Goal: Information Seeking & Learning: Check status

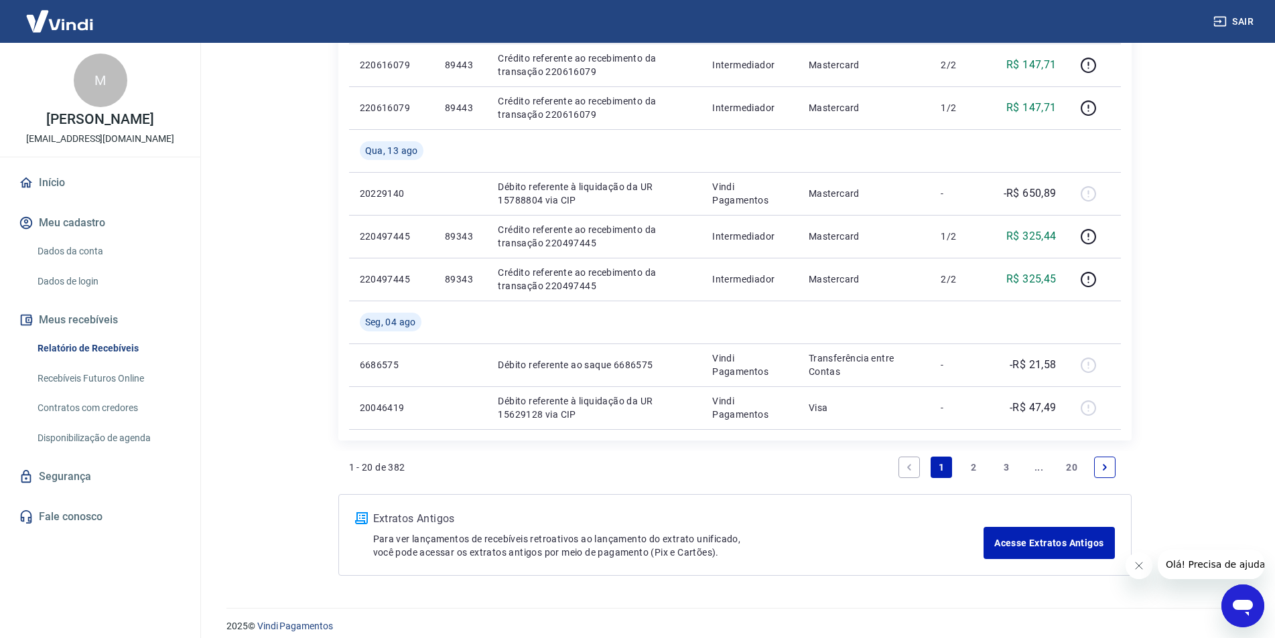
scroll to position [1056, 0]
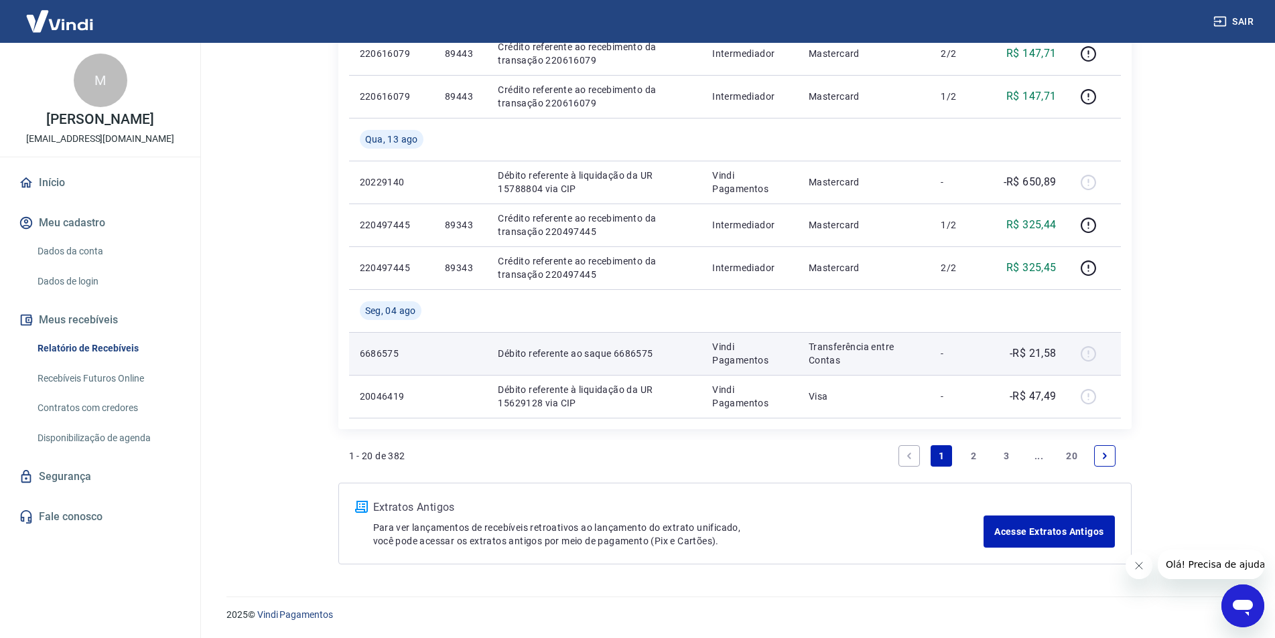
click at [634, 355] on p "Débito referente ao saque 6686575" at bounding box center [594, 353] width 193 height 13
copy p "6686575"
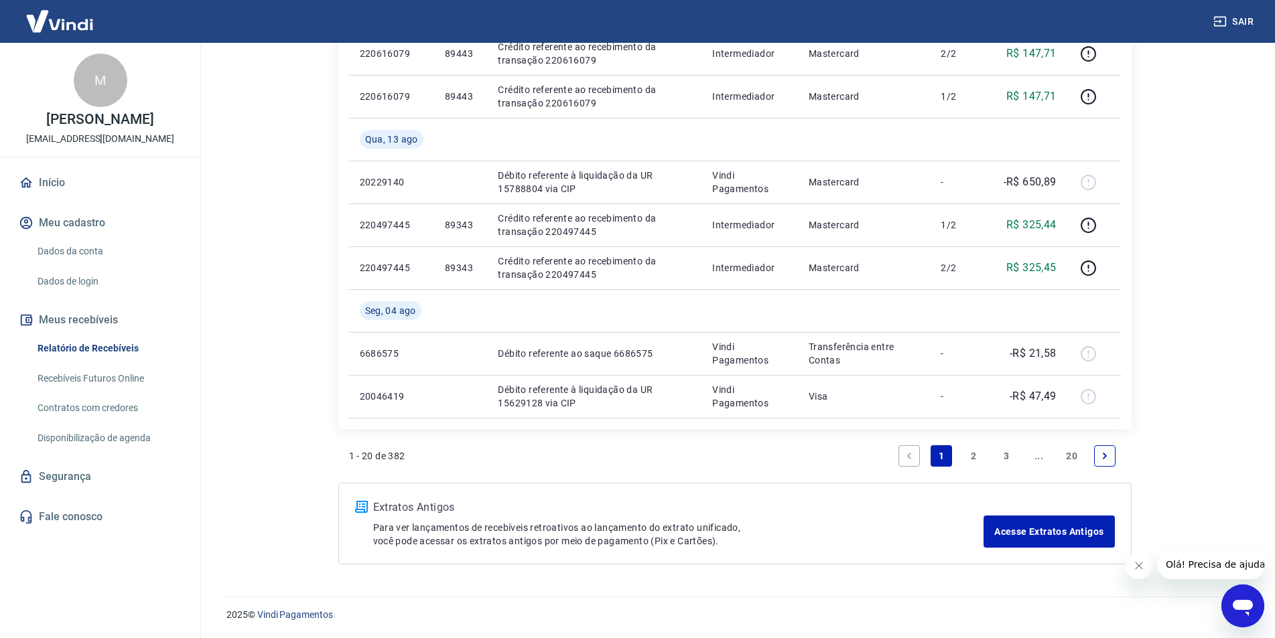
drag, startPoint x: 977, startPoint y: 453, endPoint x: 777, endPoint y: 360, distance: 220.5
click at [975, 455] on link "2" at bounding box center [973, 455] width 21 height 21
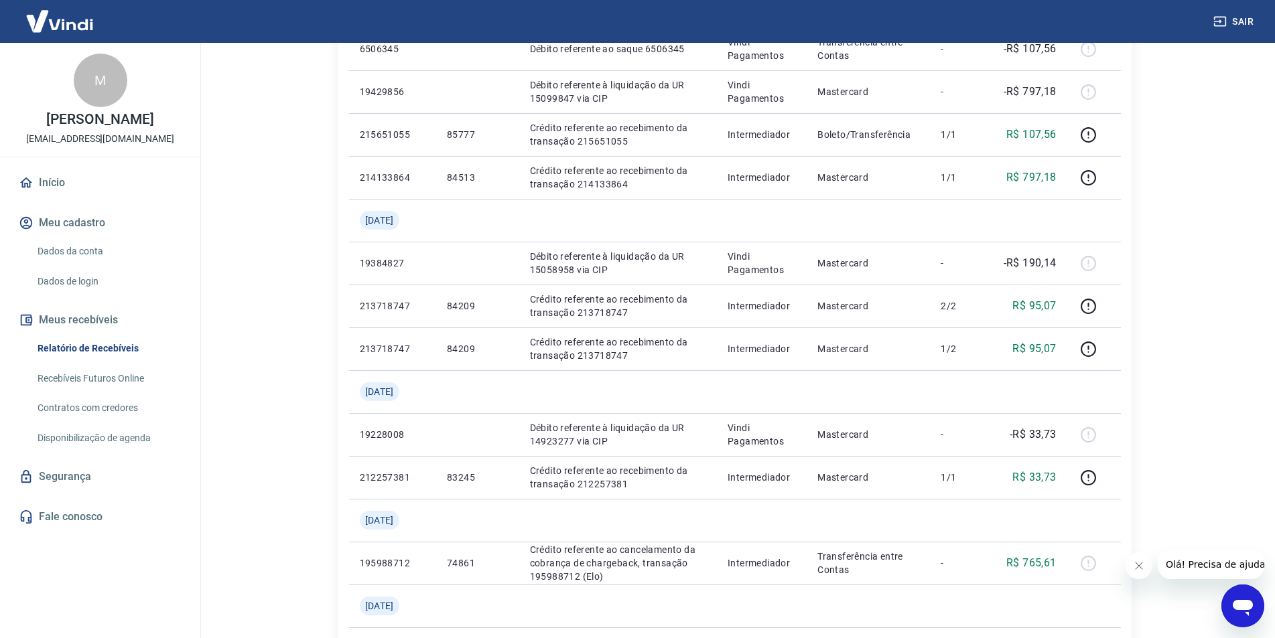
scroll to position [1099, 0]
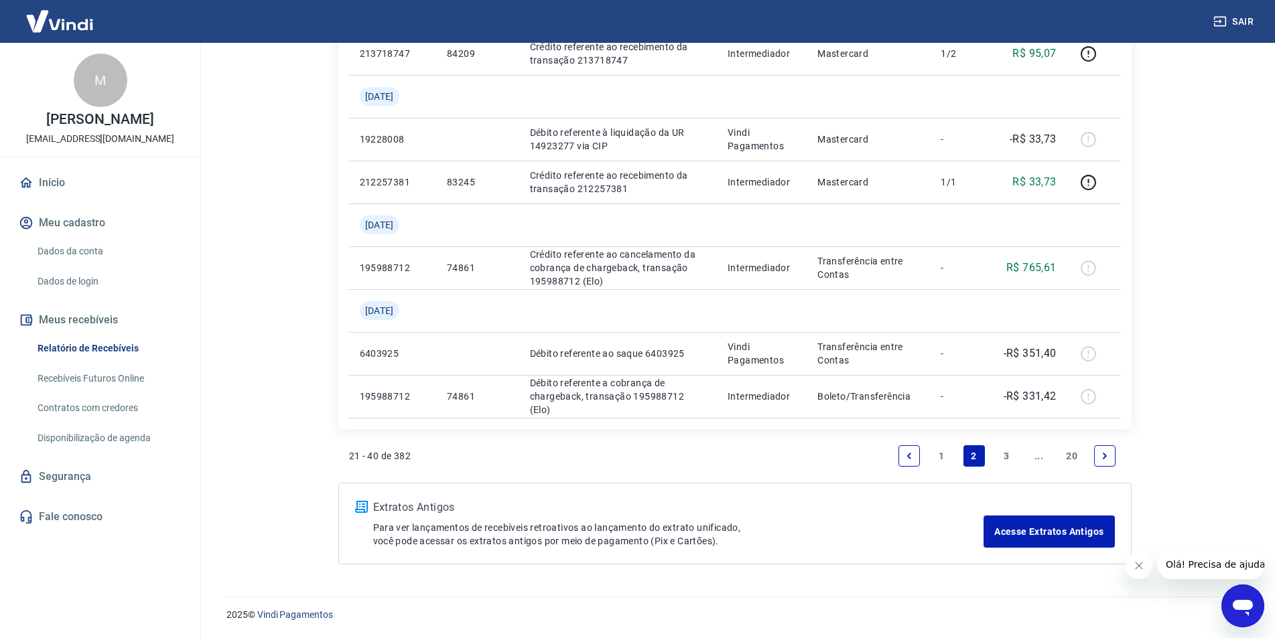
click at [943, 459] on link "1" at bounding box center [940, 455] width 21 height 21
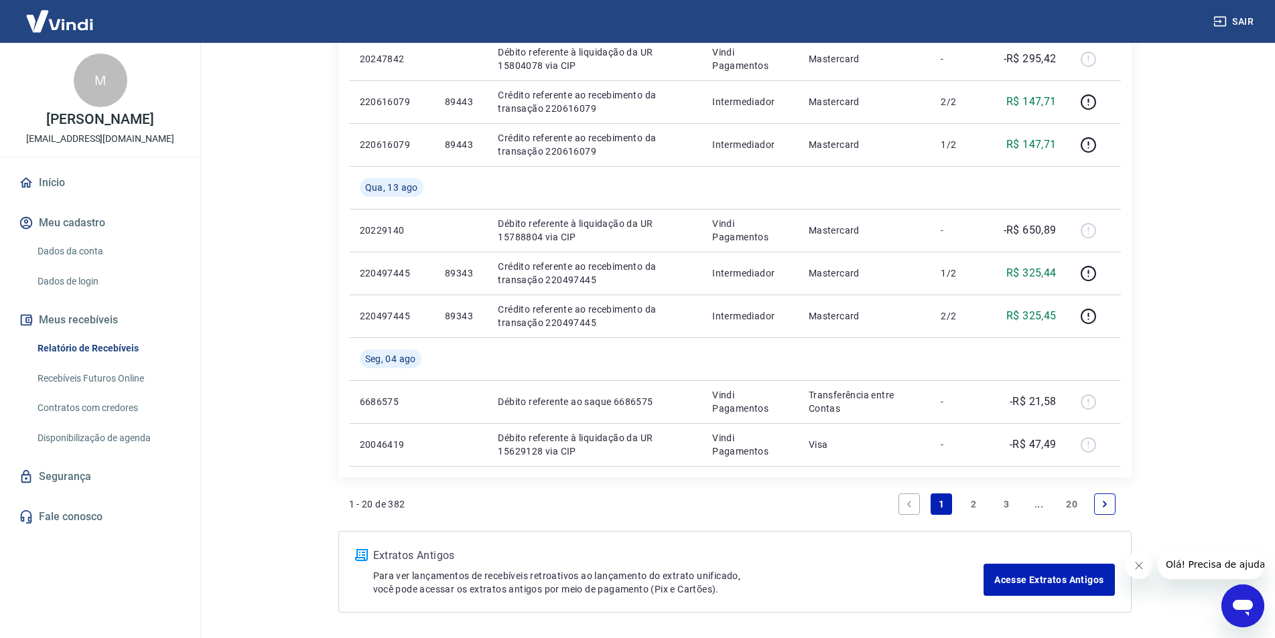
scroll to position [1056, 0]
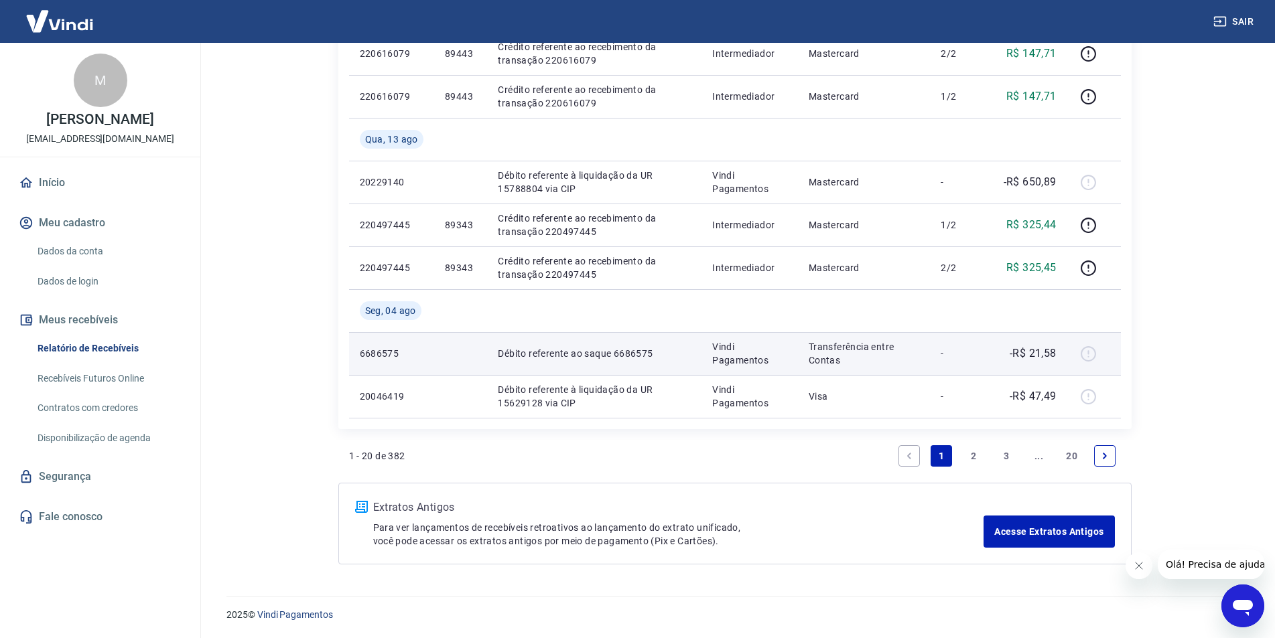
click at [1088, 356] on div at bounding box center [1094, 353] width 32 height 21
click at [370, 355] on p "6686575" at bounding box center [392, 353] width 64 height 13
copy p "6686575"
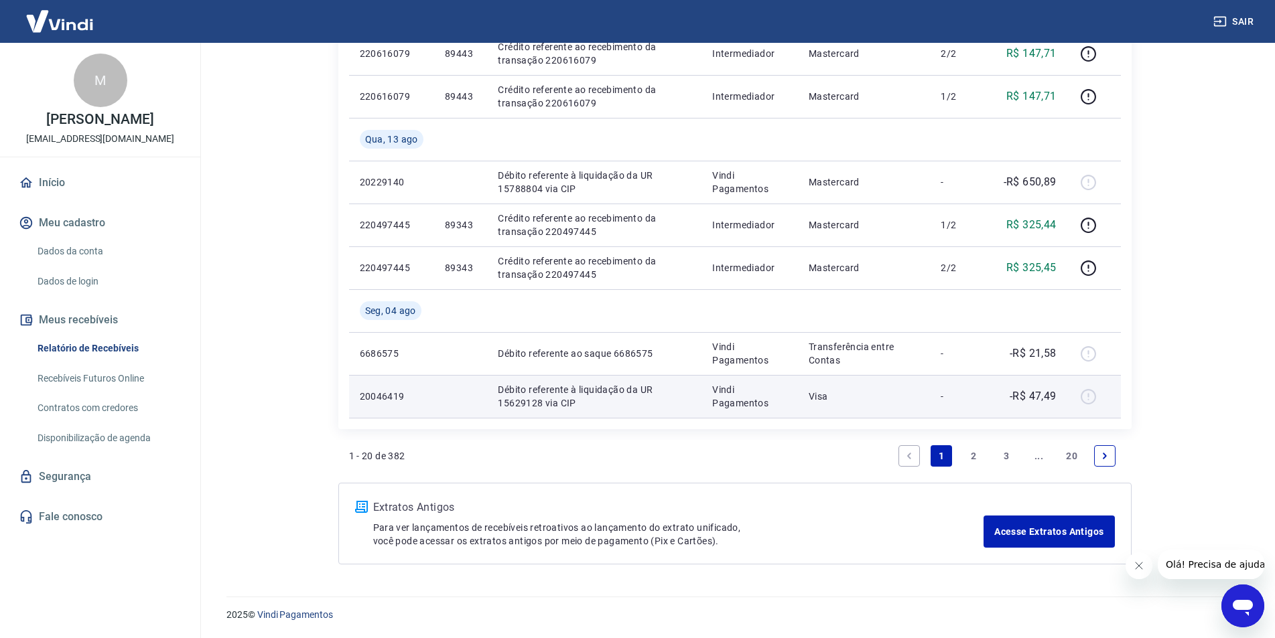
click at [513, 403] on p "Débito referente à liquidação da UR 15629128 via CIP" at bounding box center [594, 396] width 193 height 27
copy p "15629128"
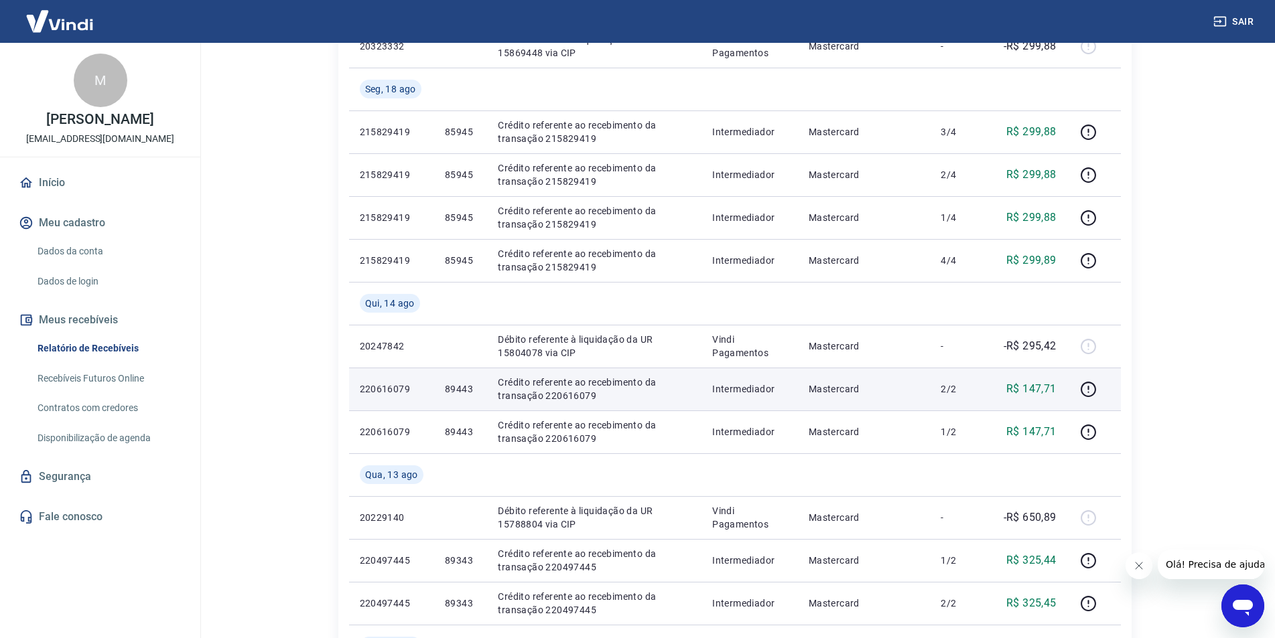
scroll to position [453, 0]
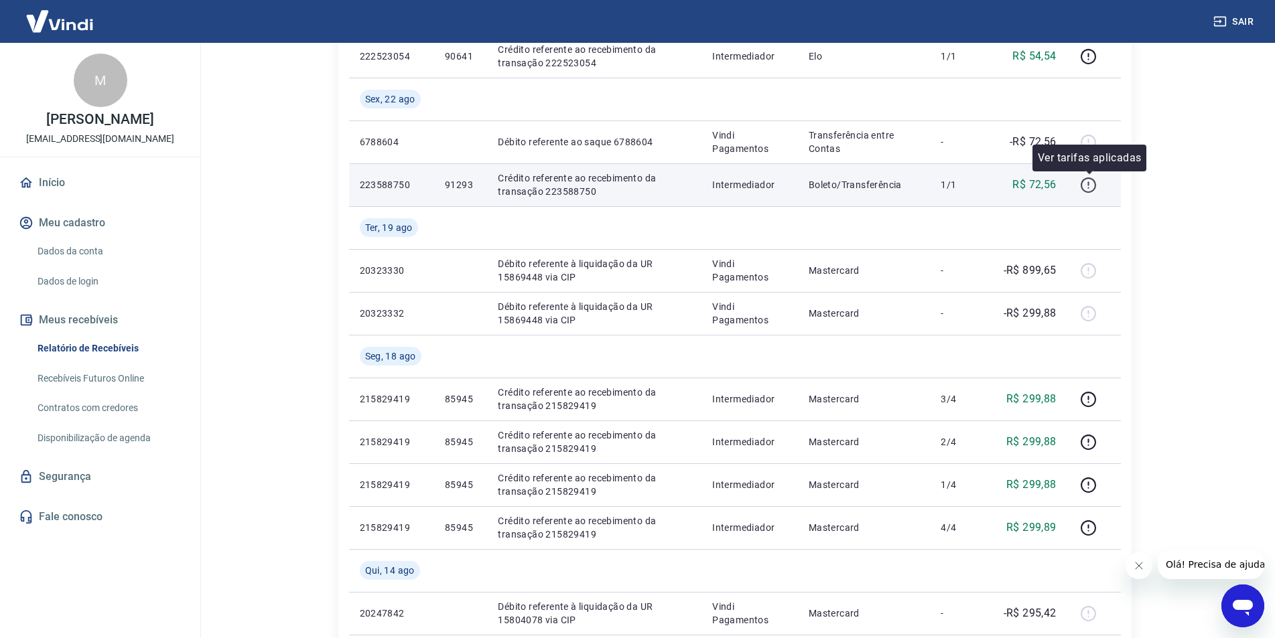
click at [1091, 188] on icon "button" at bounding box center [1088, 185] width 17 height 17
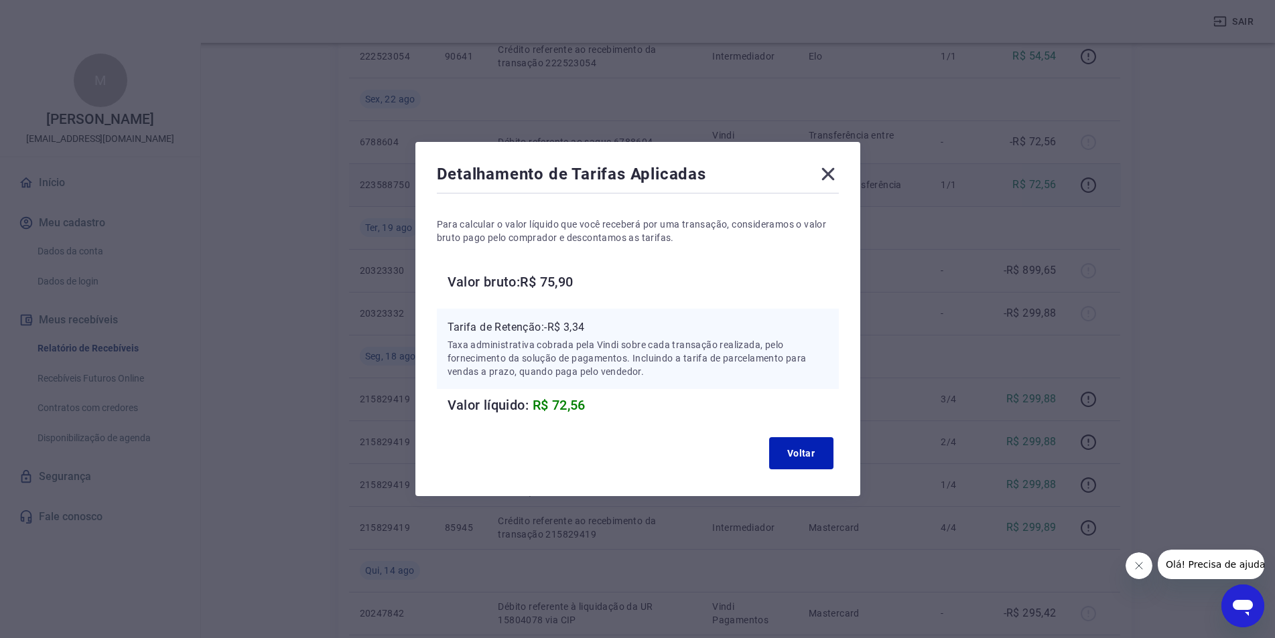
click at [827, 175] on icon at bounding box center [827, 173] width 21 height 21
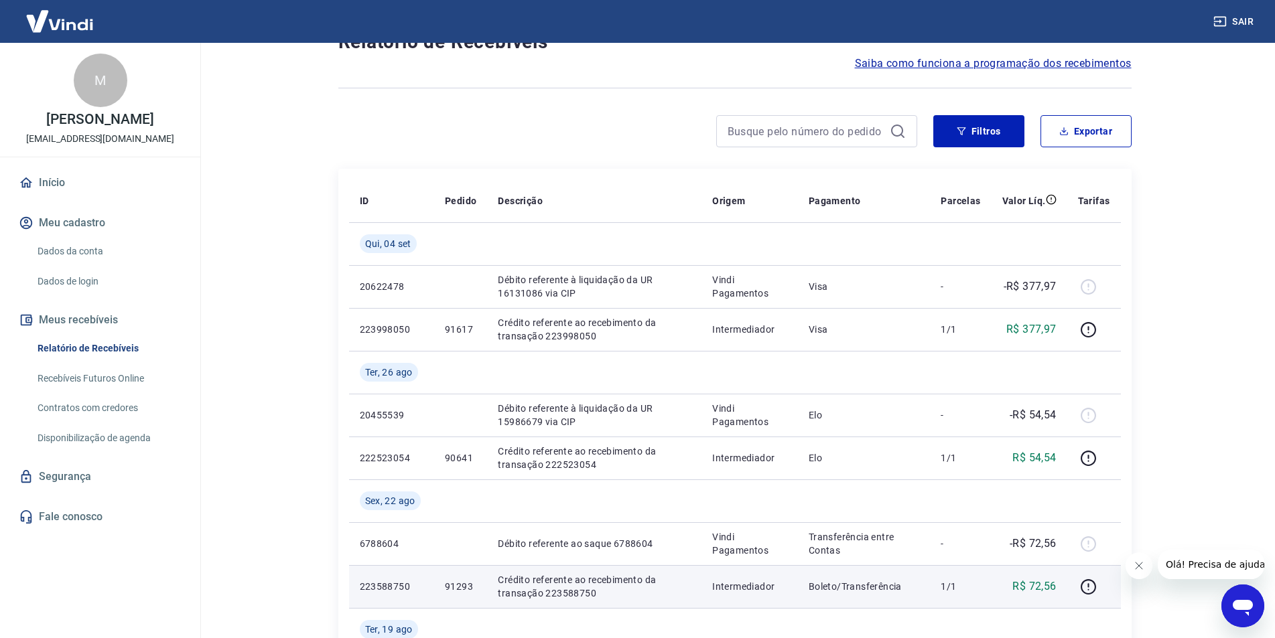
scroll to position [0, 0]
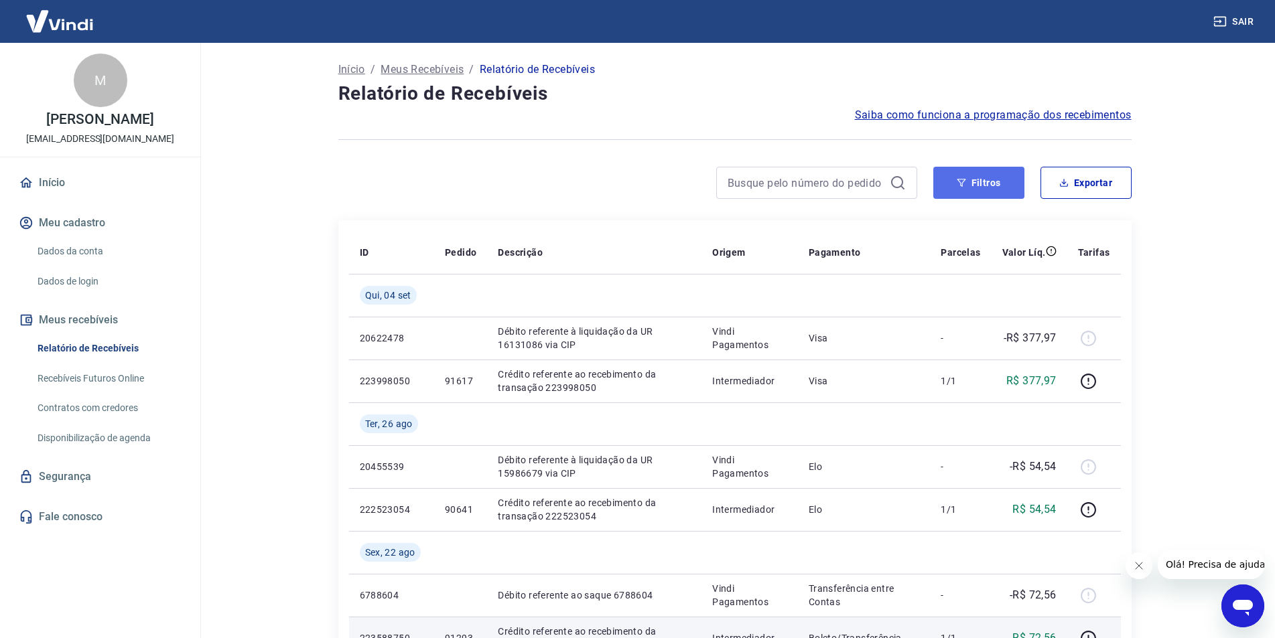
click at [965, 188] on button "Filtros" at bounding box center [978, 183] width 91 height 32
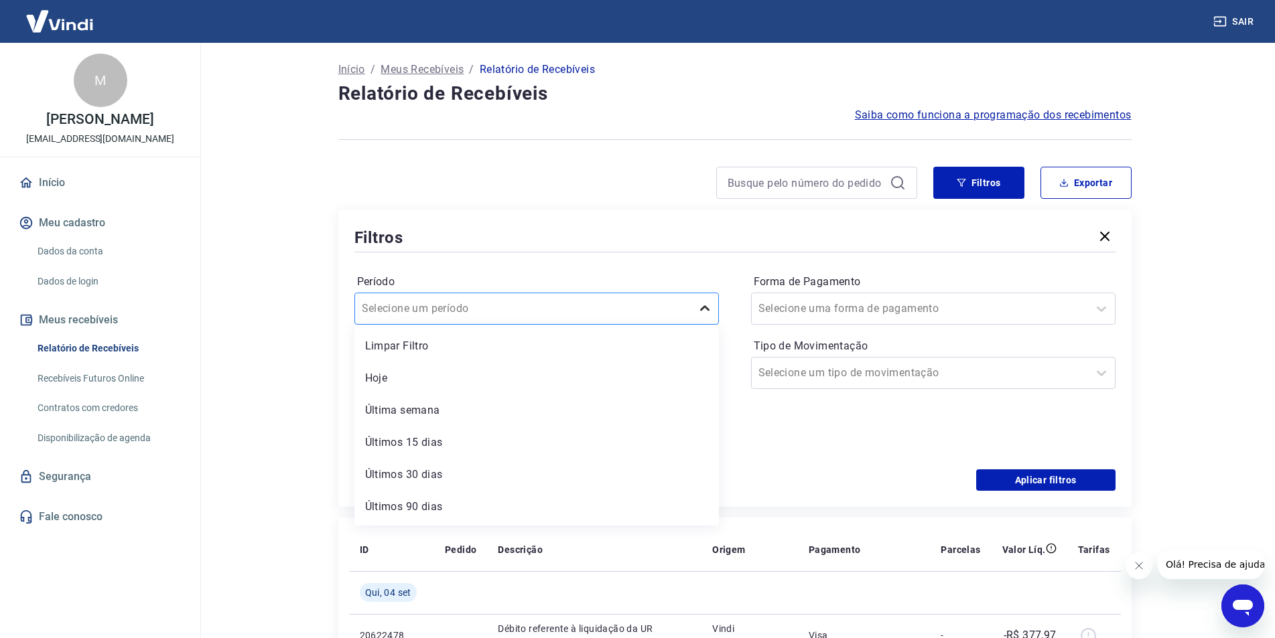
click at [695, 311] on div at bounding box center [704, 308] width 27 height 27
click at [626, 370] on input at bounding box center [526, 373] width 320 height 20
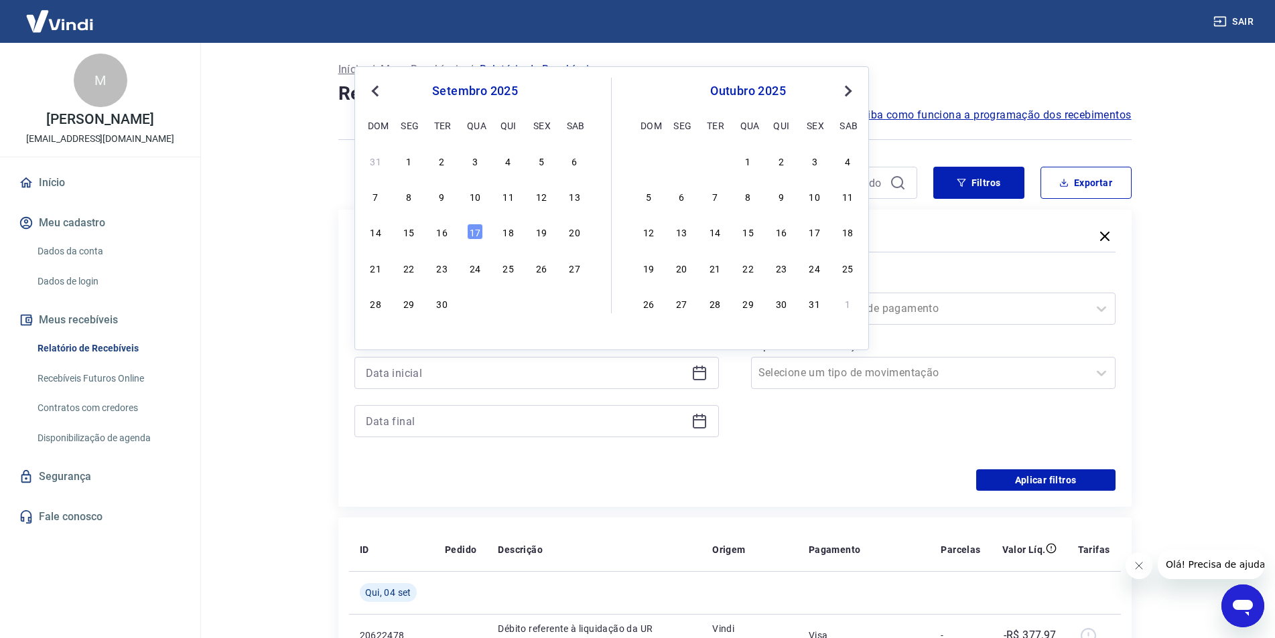
click at [370, 86] on button "Previous Month" at bounding box center [375, 91] width 16 height 16
click at [375, 196] on div "3" at bounding box center [376, 196] width 16 height 16
type input "03/08/2025"
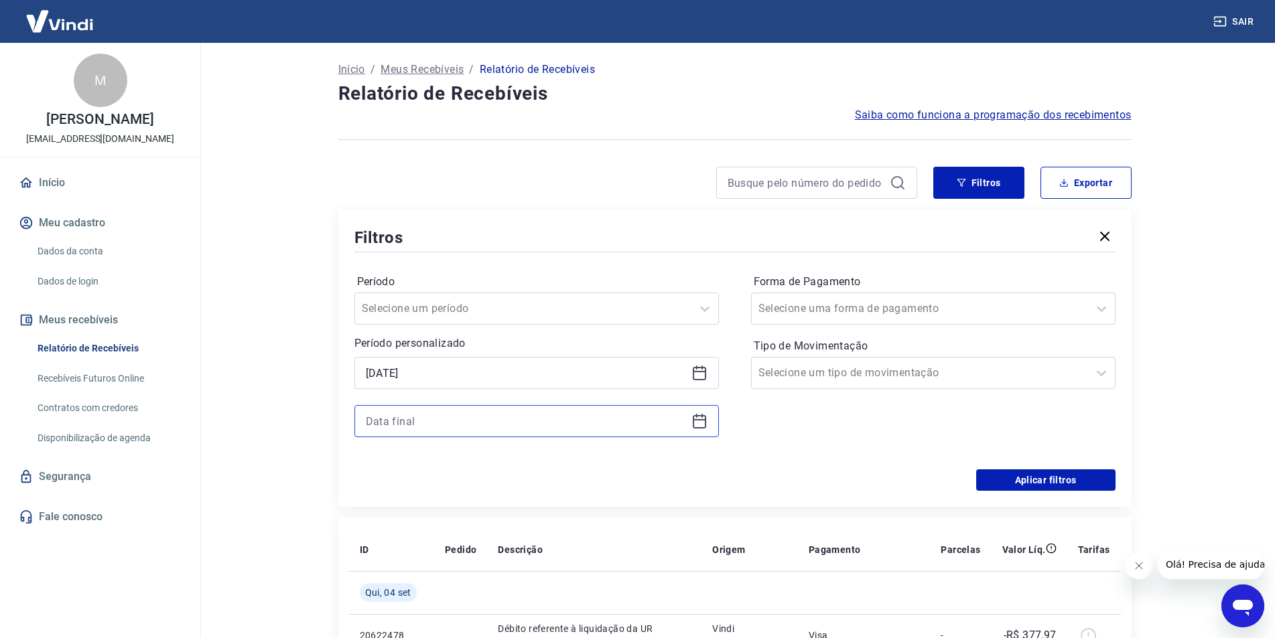
click at [685, 422] on input at bounding box center [526, 421] width 320 height 20
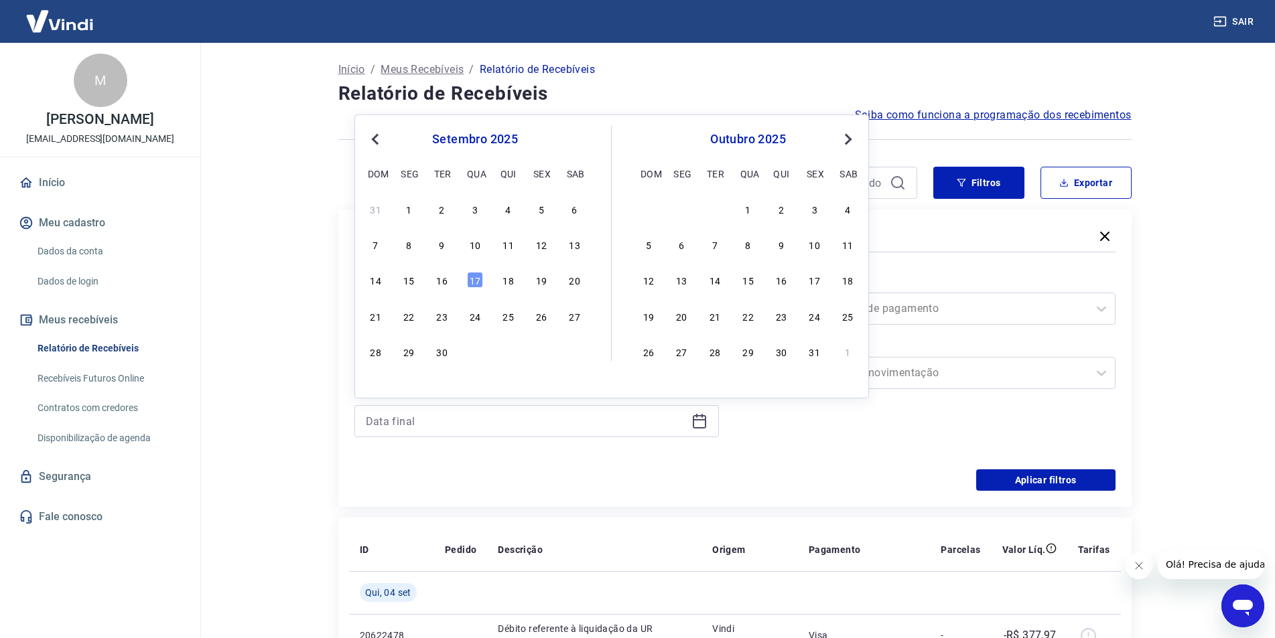
click at [376, 138] on span "Previous Month" at bounding box center [376, 138] width 0 height 15
click at [368, 384] on div "31" at bounding box center [376, 387] width 16 height 16
type input "31/08/2025"
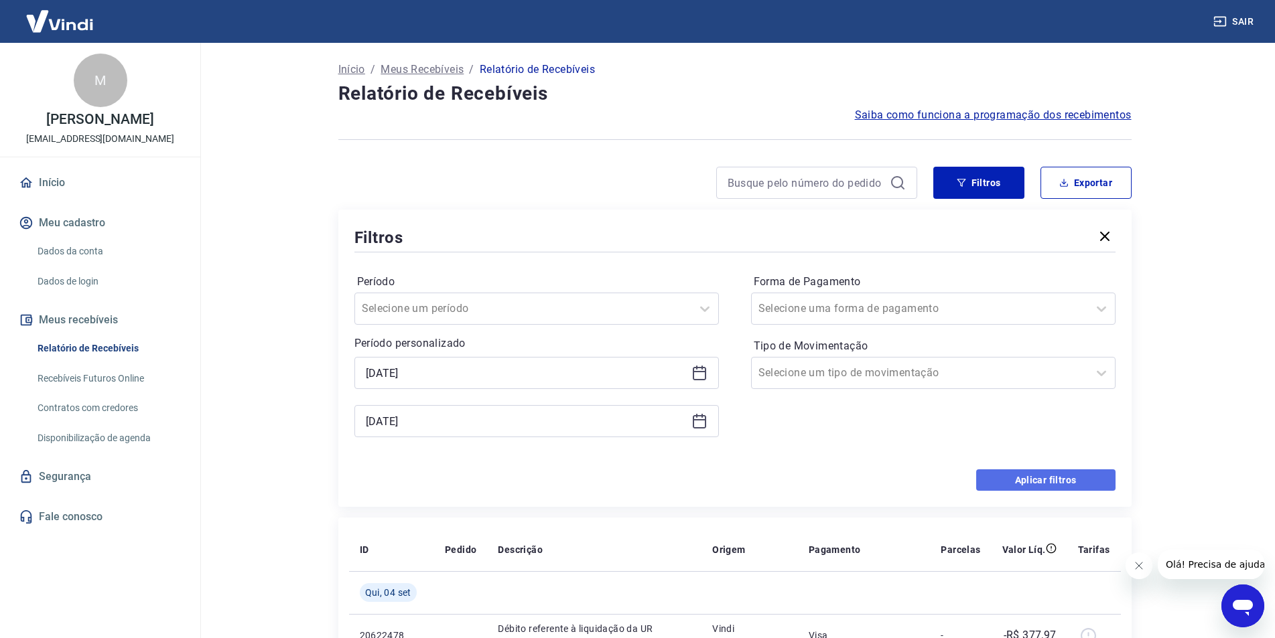
click at [1033, 478] on button "Aplicar filtros" at bounding box center [1045, 480] width 139 height 21
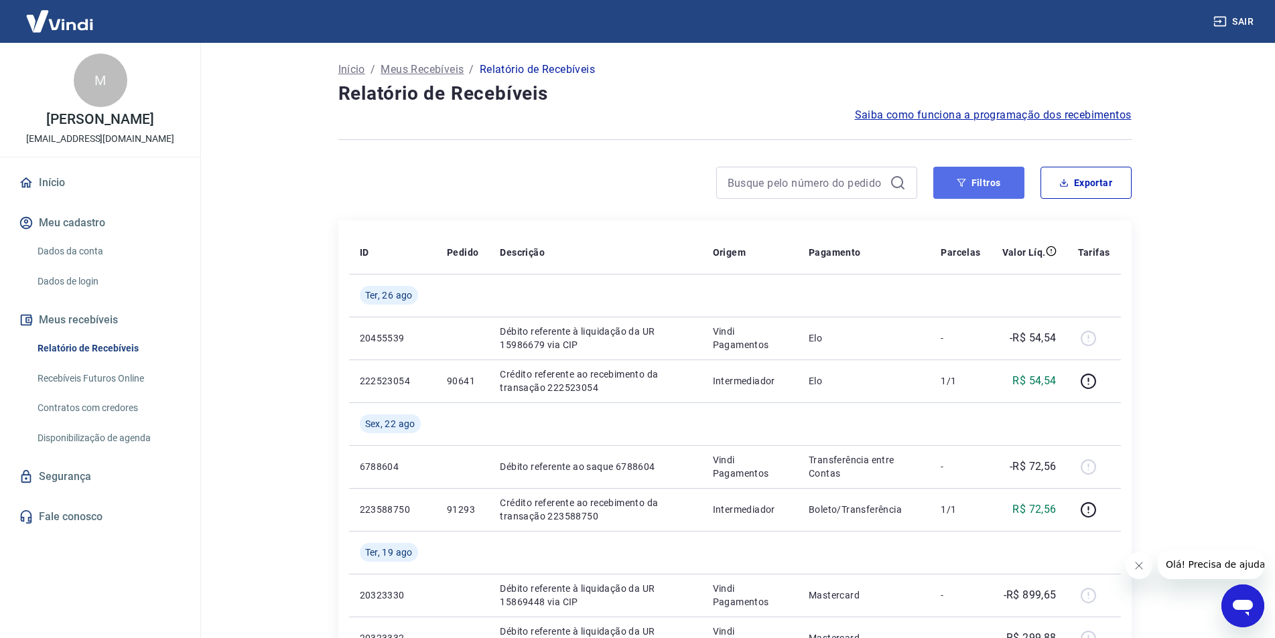
click at [995, 175] on button "Filtros" at bounding box center [978, 183] width 91 height 32
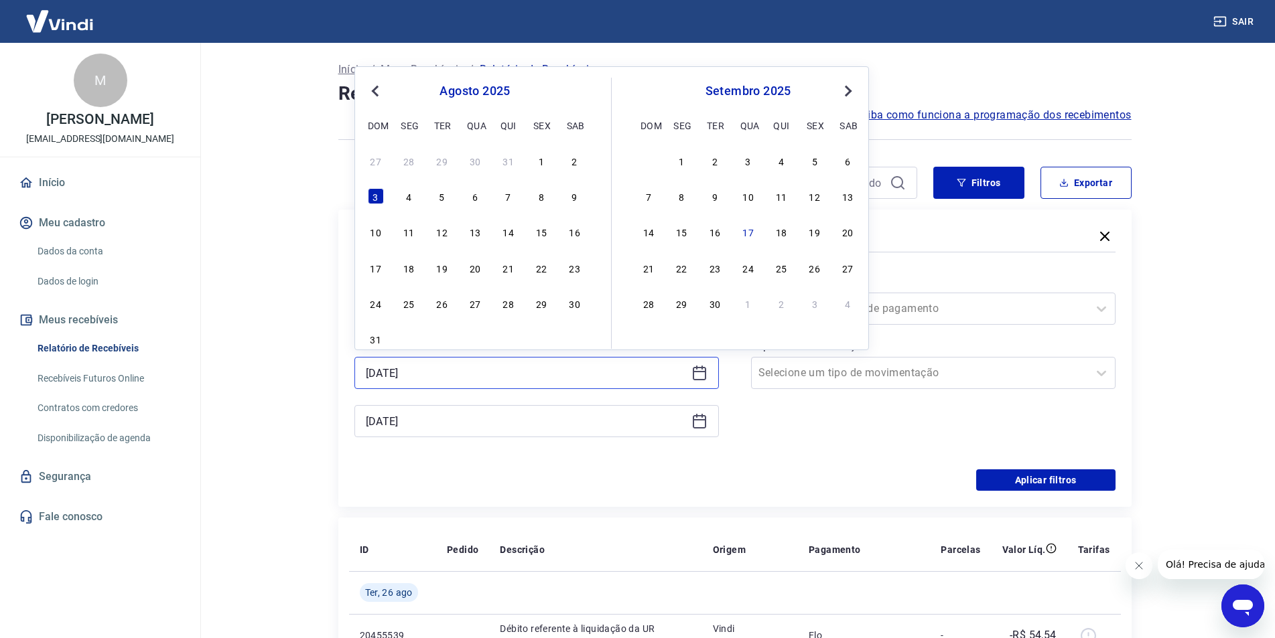
click at [510, 369] on input "03/08/2025" at bounding box center [526, 373] width 320 height 20
click at [376, 91] on span "Previous Month" at bounding box center [376, 90] width 0 height 15
click at [719, 307] on div "26" at bounding box center [715, 303] width 16 height 16
type input "26/08/2025"
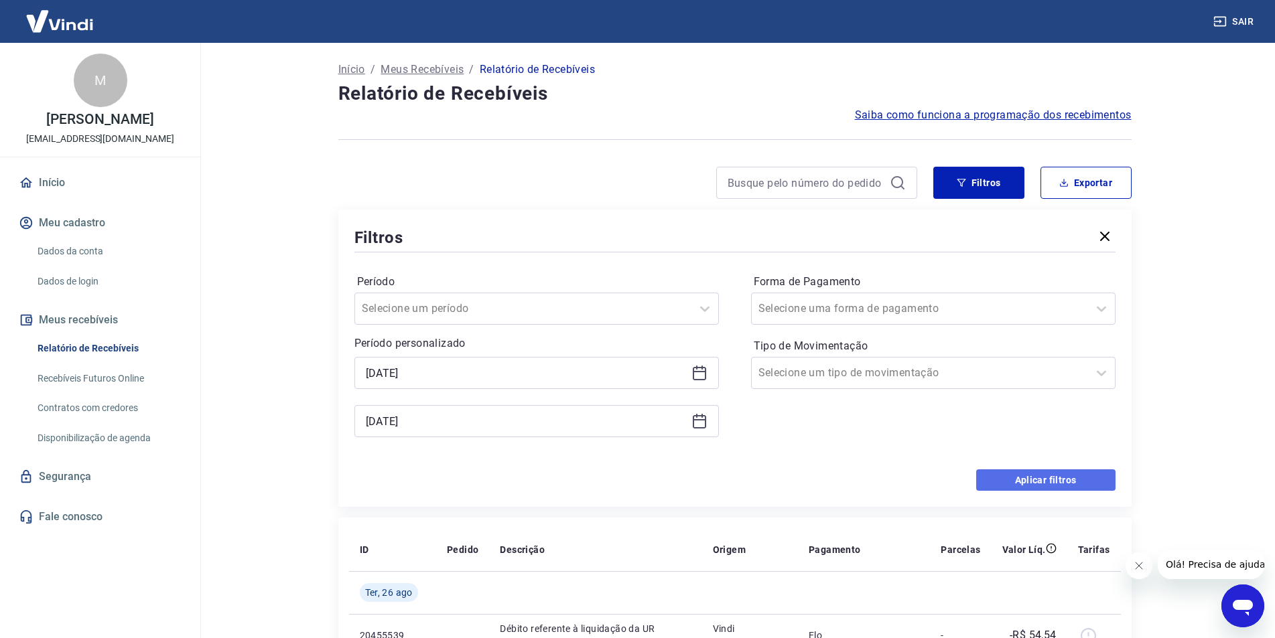
click at [1057, 477] on button "Aplicar filtros" at bounding box center [1045, 480] width 139 height 21
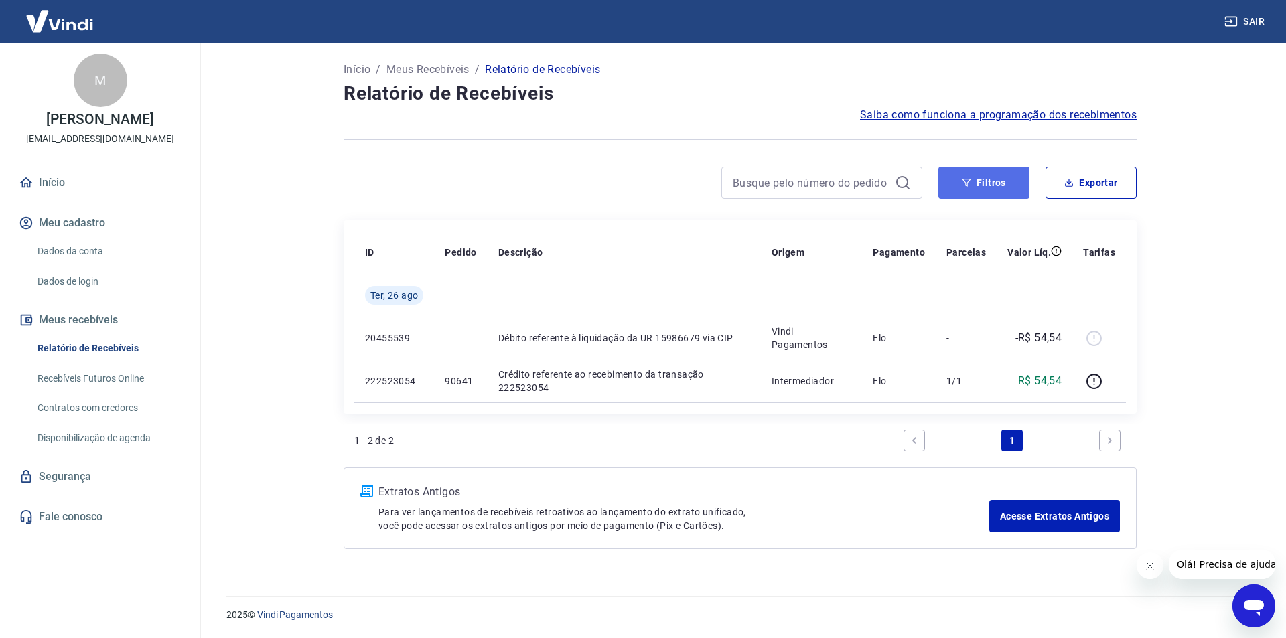
click at [1009, 190] on button "Filtros" at bounding box center [983, 183] width 91 height 32
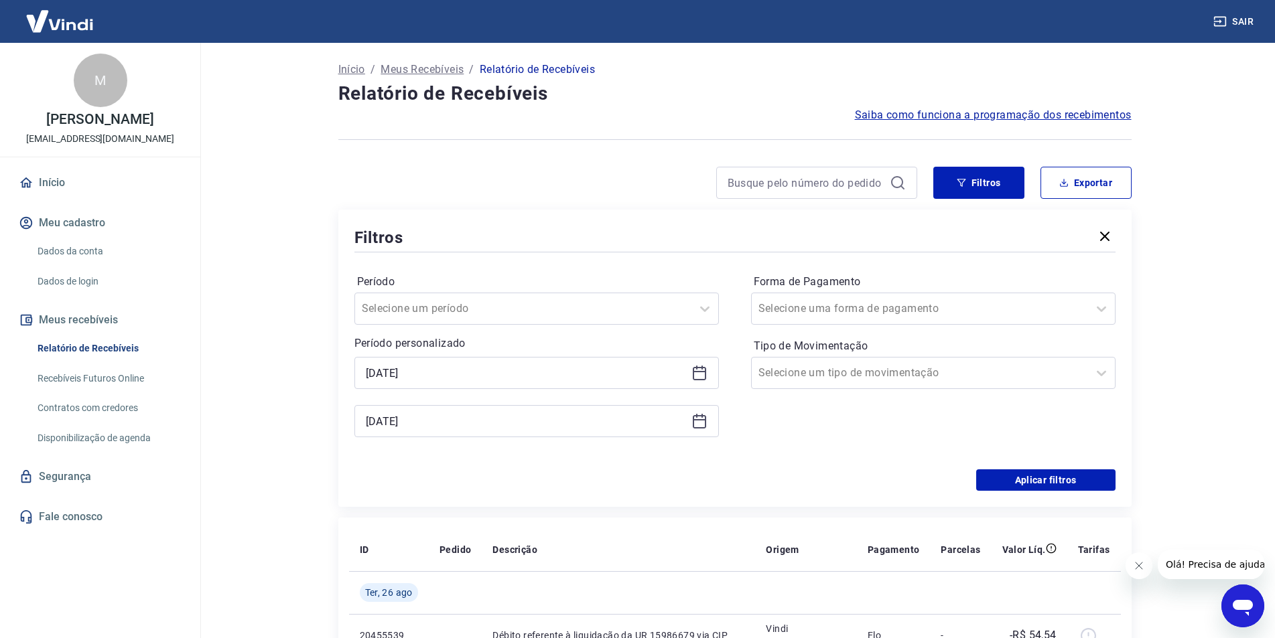
click at [692, 421] on icon at bounding box center [699, 421] width 16 height 16
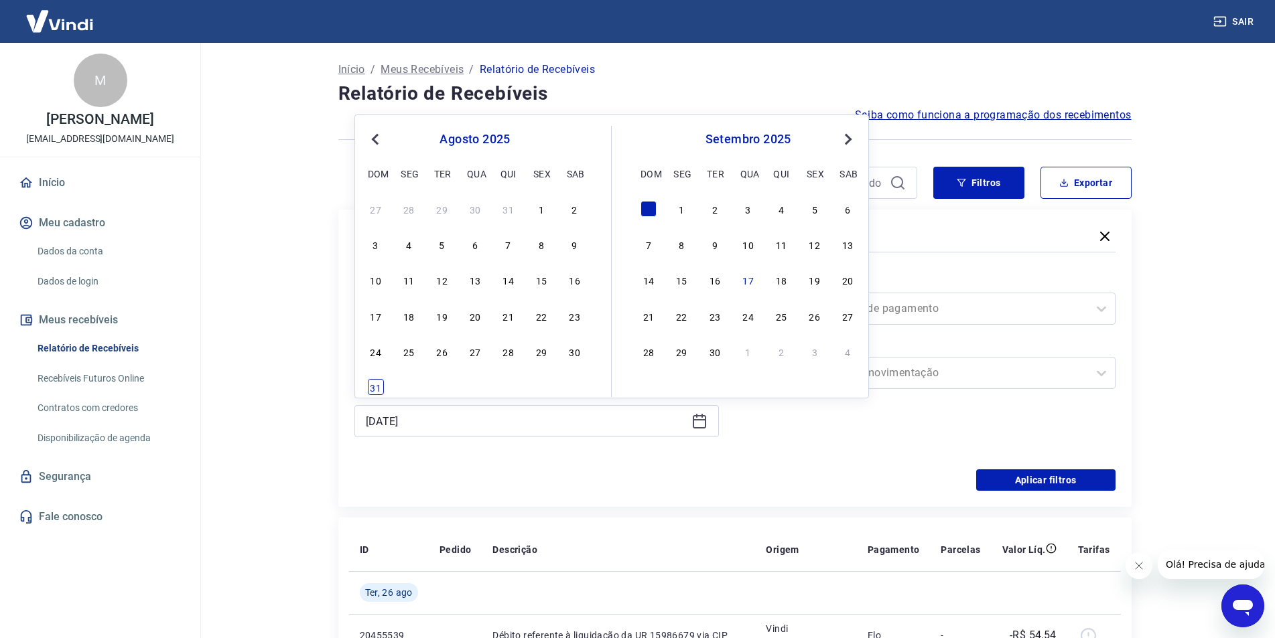
click at [372, 387] on div "31" at bounding box center [376, 387] width 16 height 16
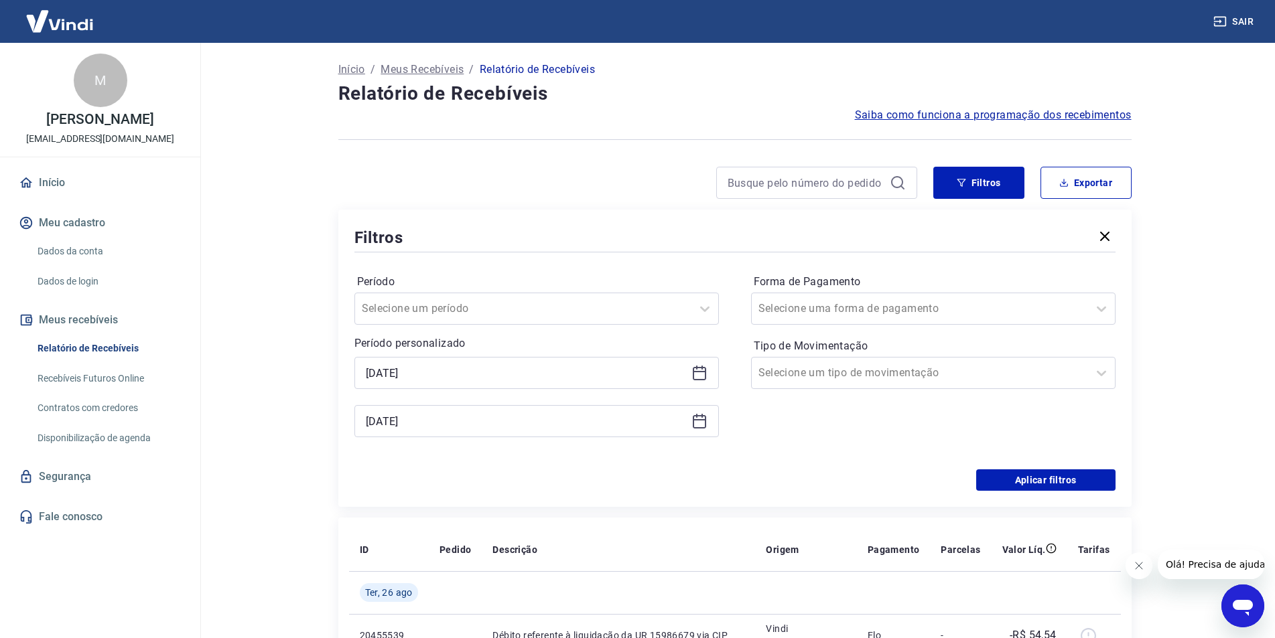
click at [702, 380] on icon at bounding box center [699, 373] width 13 height 13
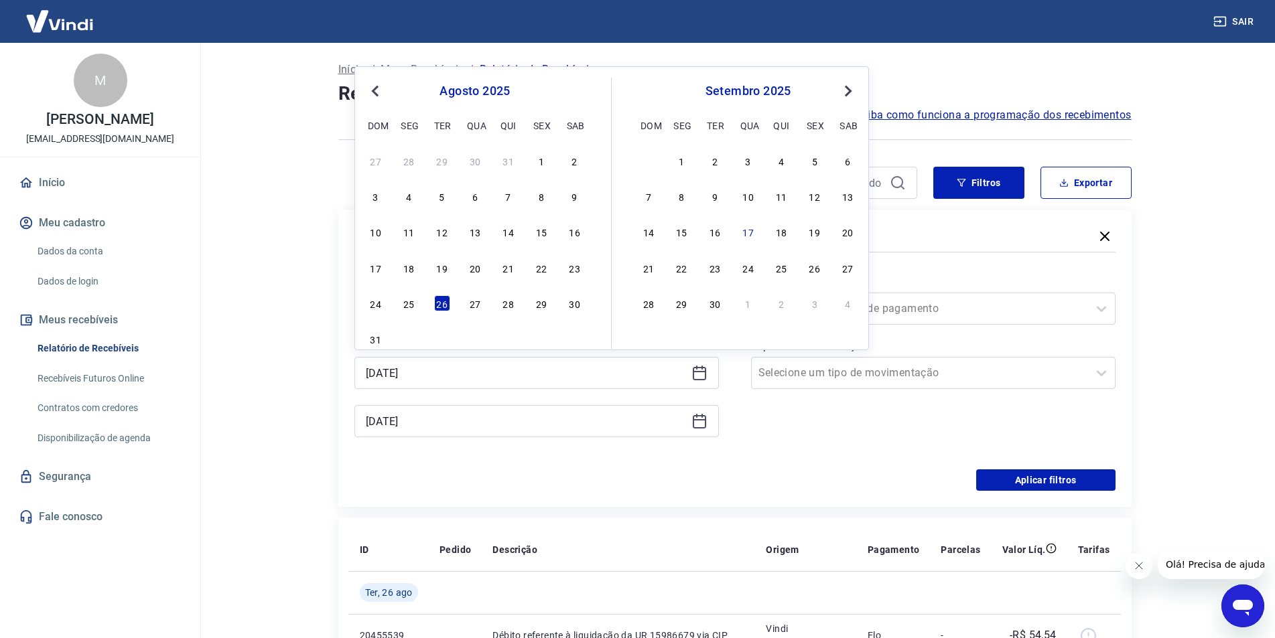
click at [376, 88] on span "Previous Month" at bounding box center [376, 90] width 0 height 15
click at [468, 273] on div "23" at bounding box center [475, 268] width 16 height 16
type input "23/07/2025"
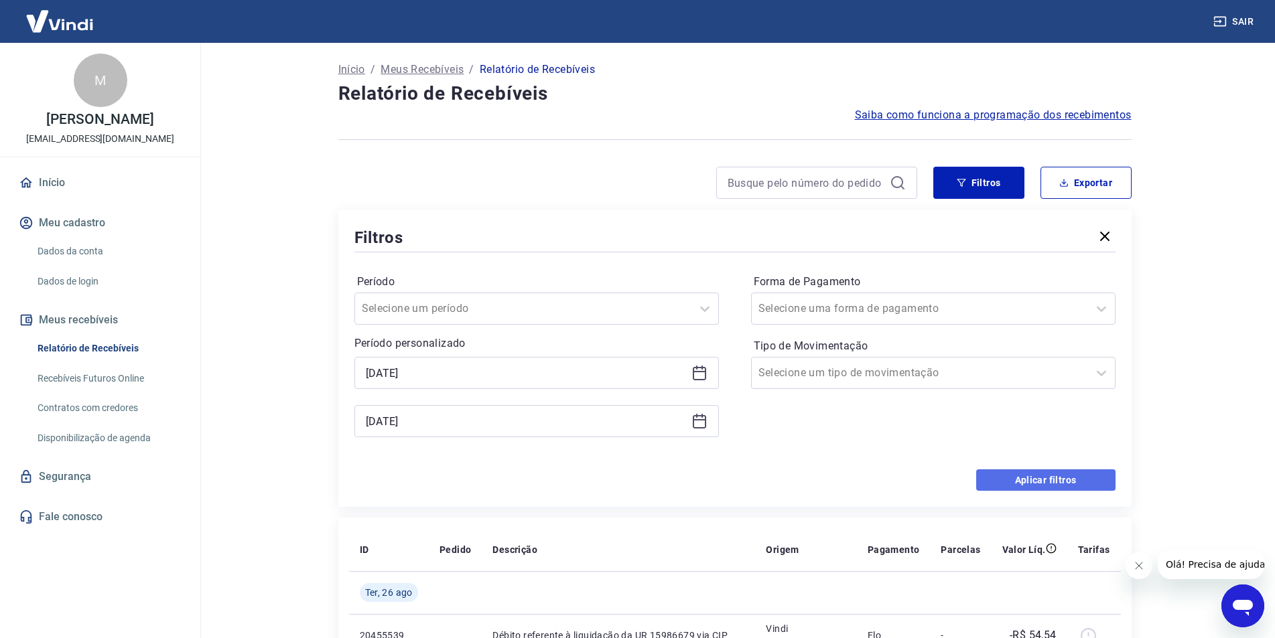
click at [1061, 486] on button "Aplicar filtros" at bounding box center [1045, 480] width 139 height 21
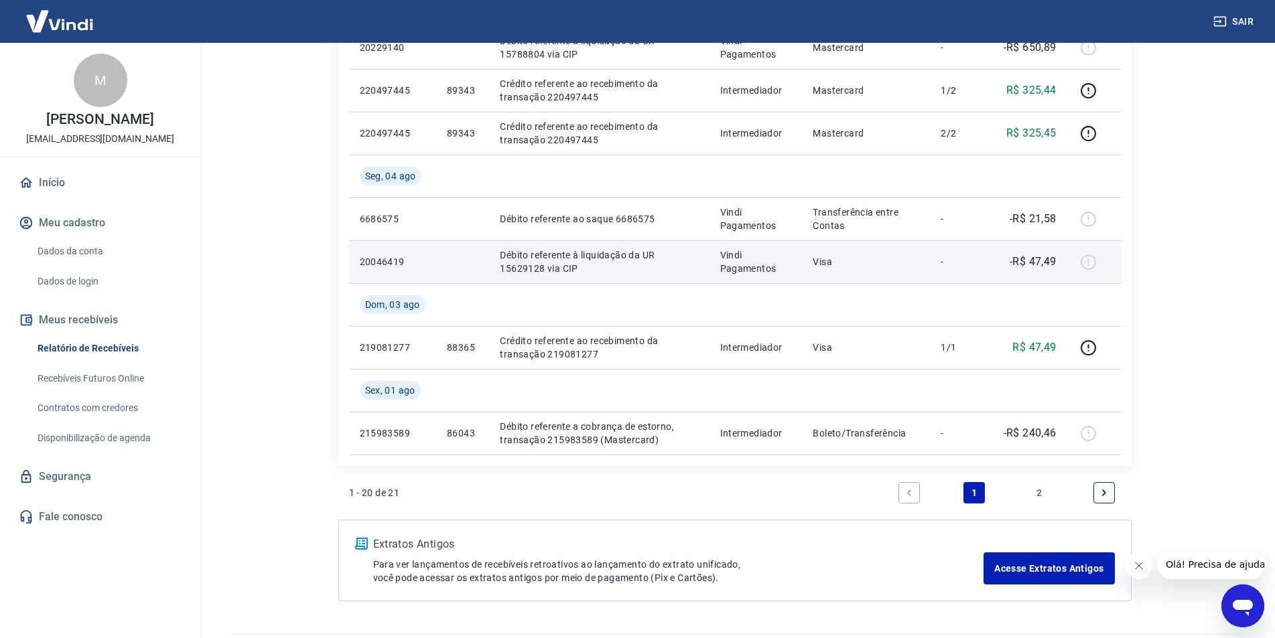
scroll to position [1072, 0]
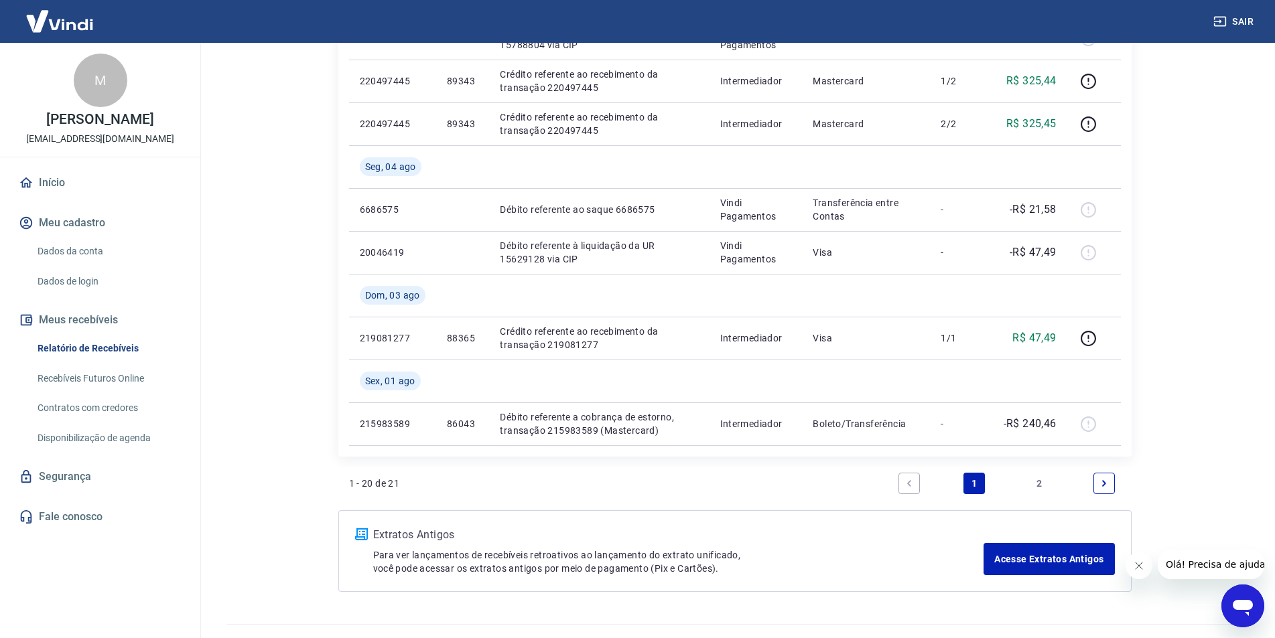
click at [1048, 480] on link "2" at bounding box center [1038, 483] width 21 height 21
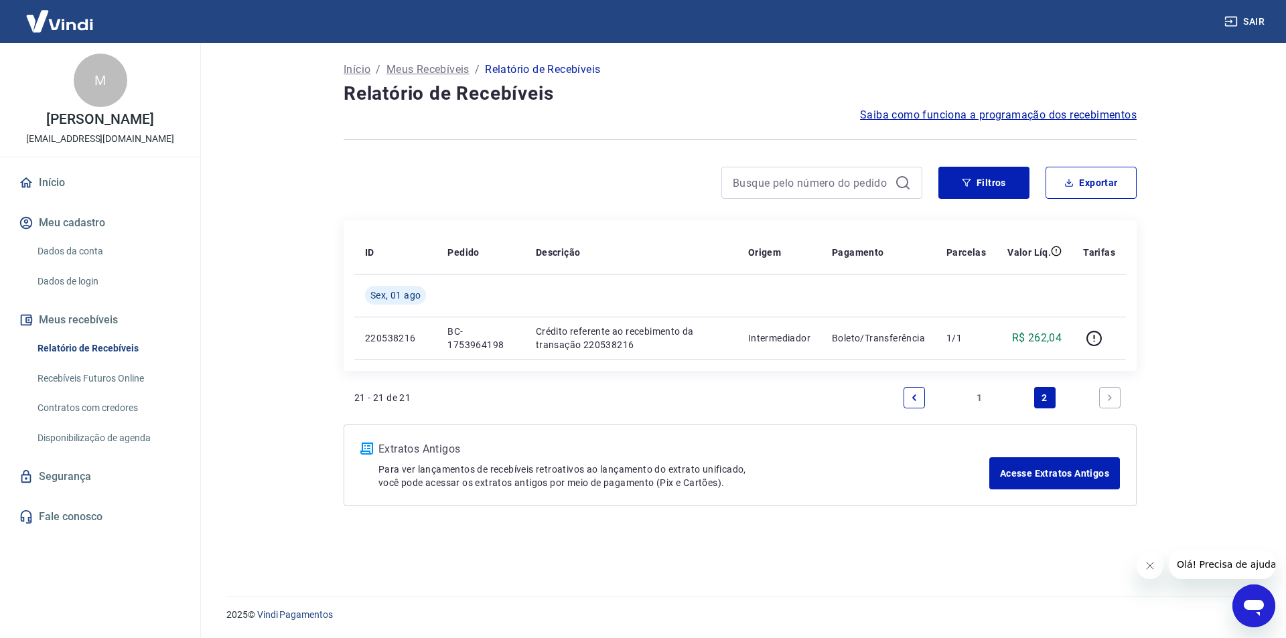
click at [919, 403] on link "Previous page" at bounding box center [914, 397] width 21 height 21
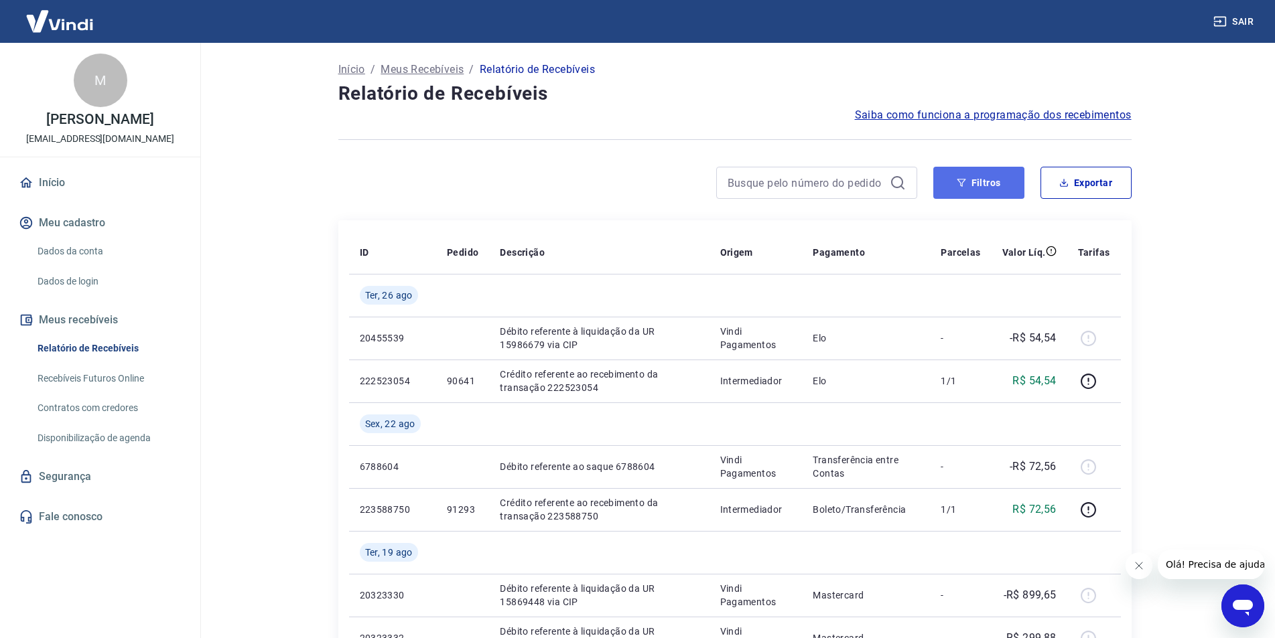
click at [983, 194] on button "Filtros" at bounding box center [978, 183] width 91 height 32
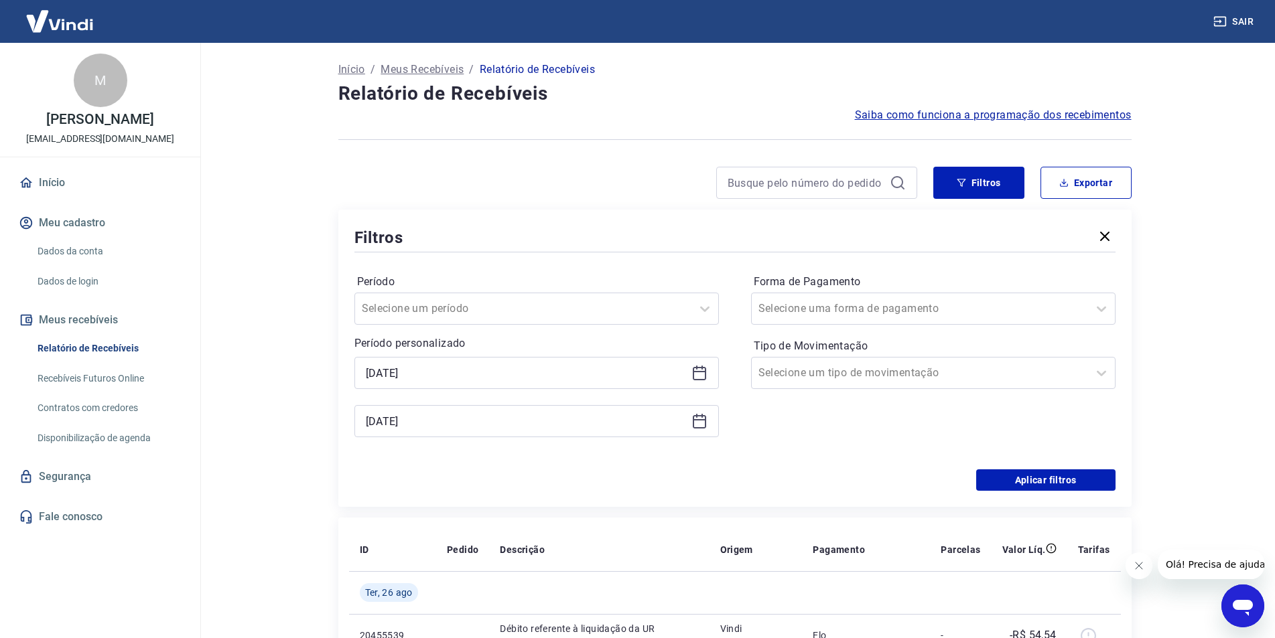
click at [606, 433] on div "31/08/2025" at bounding box center [536, 421] width 364 height 32
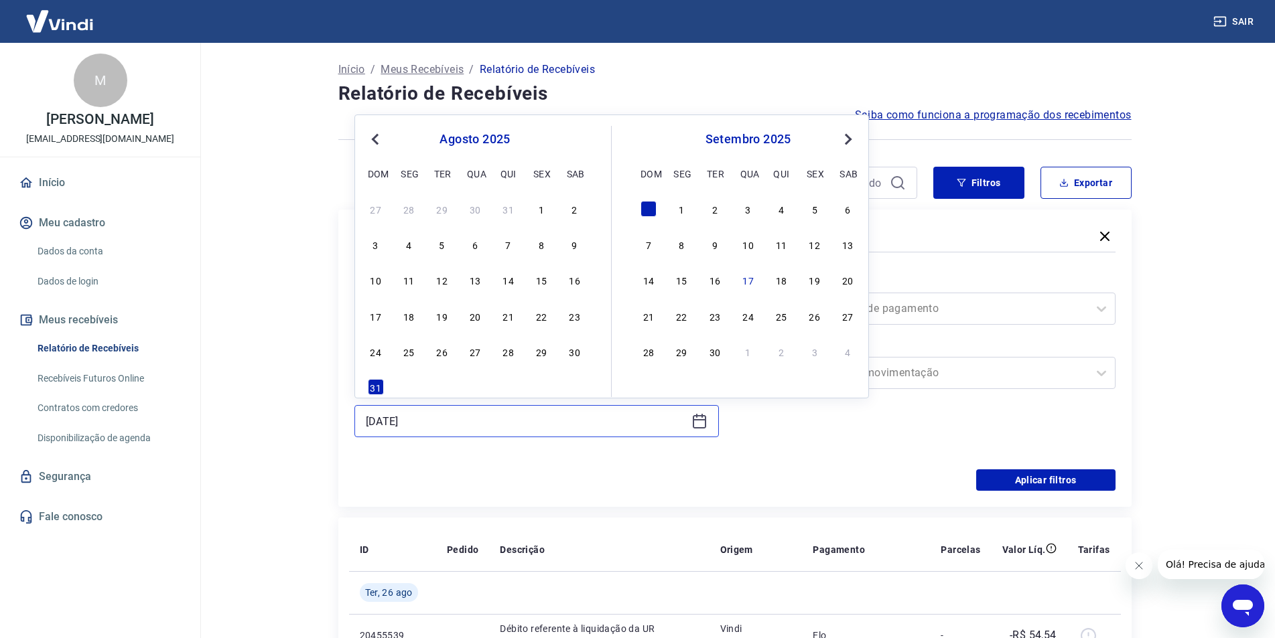
click at [618, 428] on input "31/08/2025" at bounding box center [526, 421] width 320 height 20
click at [437, 246] on div "5" at bounding box center [442, 244] width 16 height 16
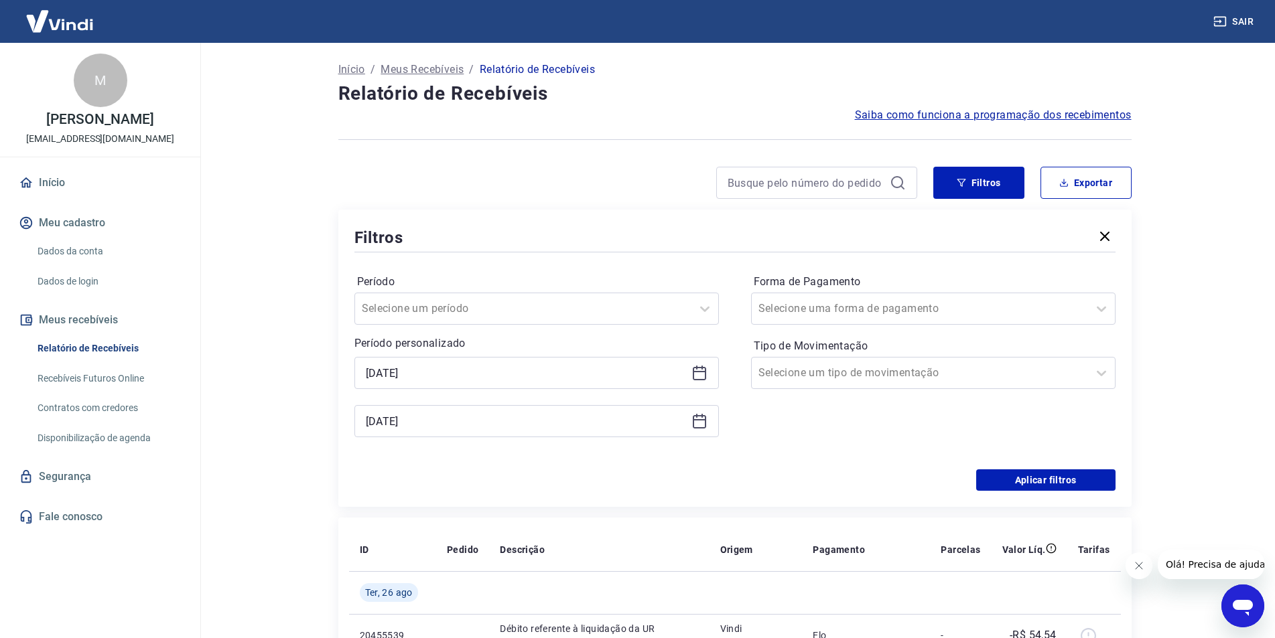
type input "[DATE]"
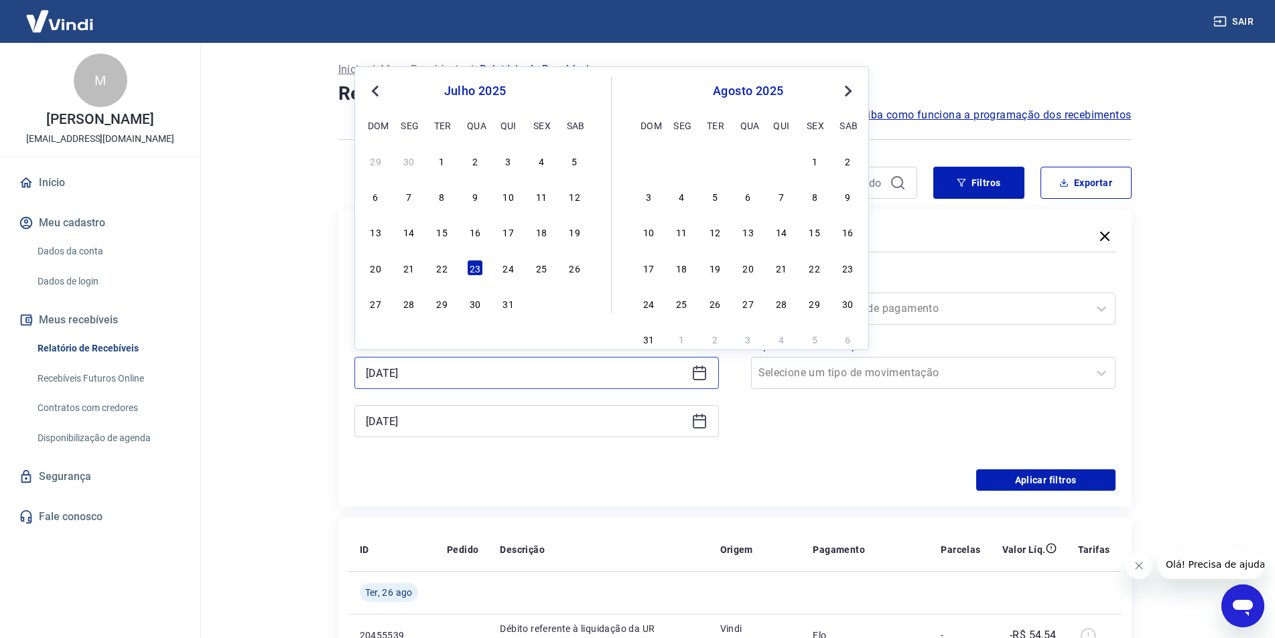
click at [512, 371] on input "23/07/2025" at bounding box center [526, 373] width 320 height 20
click at [444, 161] on div "1" at bounding box center [442, 161] width 16 height 16
type input "[DATE]"
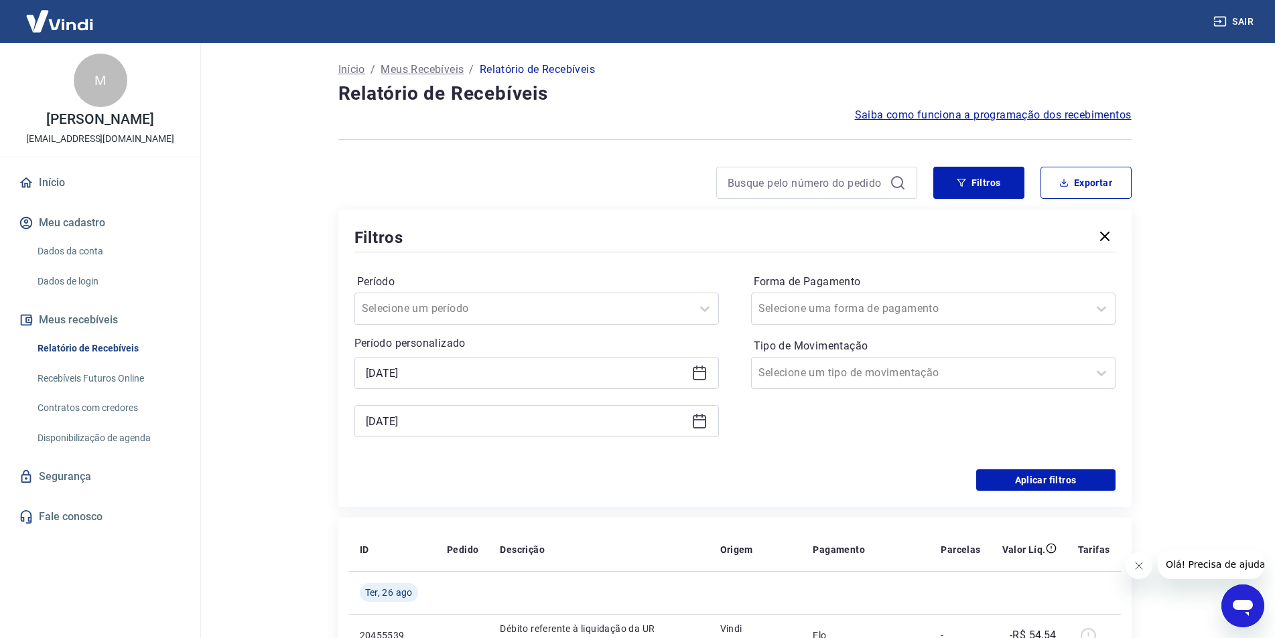
click at [849, 447] on div "Forma de Pagamento Selecione uma forma de pagamento Tipo de Movimentação Seleci…" at bounding box center [933, 362] width 364 height 182
click at [986, 472] on button "Aplicar filtros" at bounding box center [1045, 480] width 139 height 21
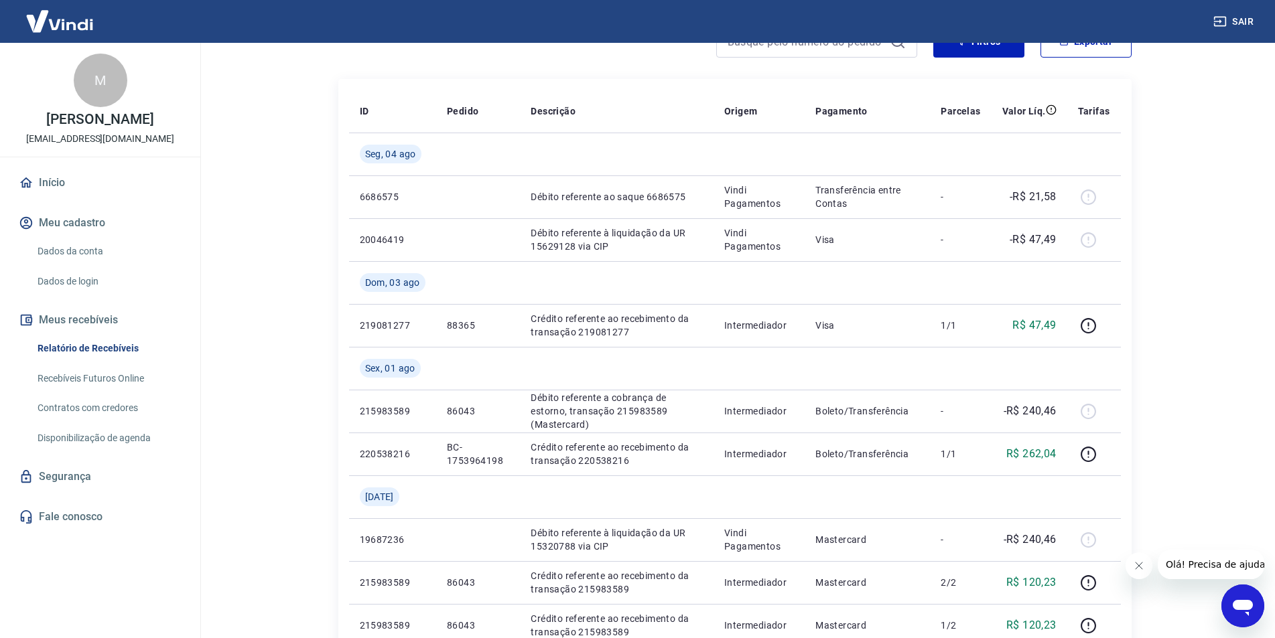
scroll to position [134, 0]
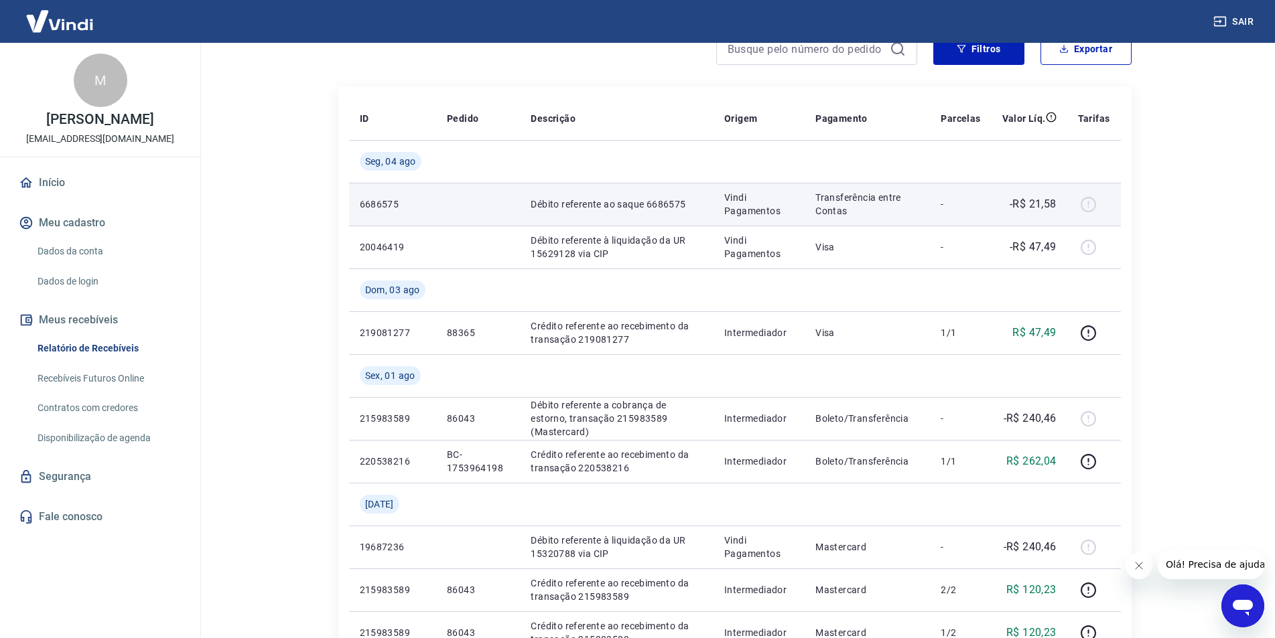
click at [1086, 205] on div at bounding box center [1094, 204] width 32 height 21
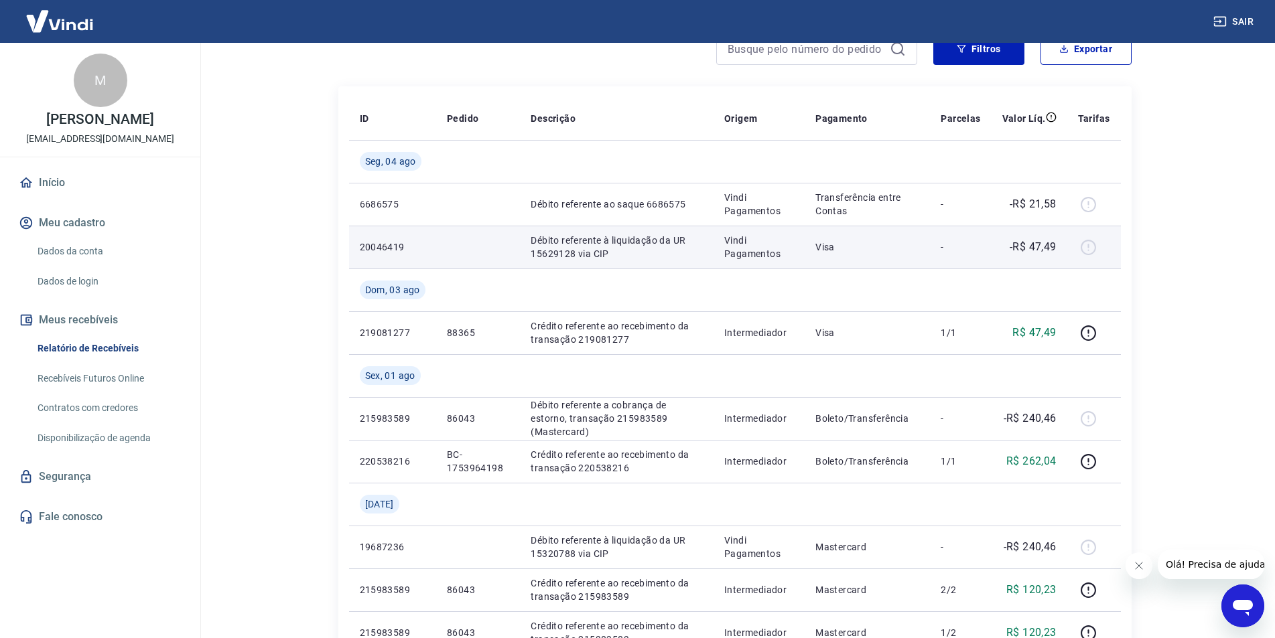
click at [1086, 245] on div at bounding box center [1094, 246] width 32 height 21
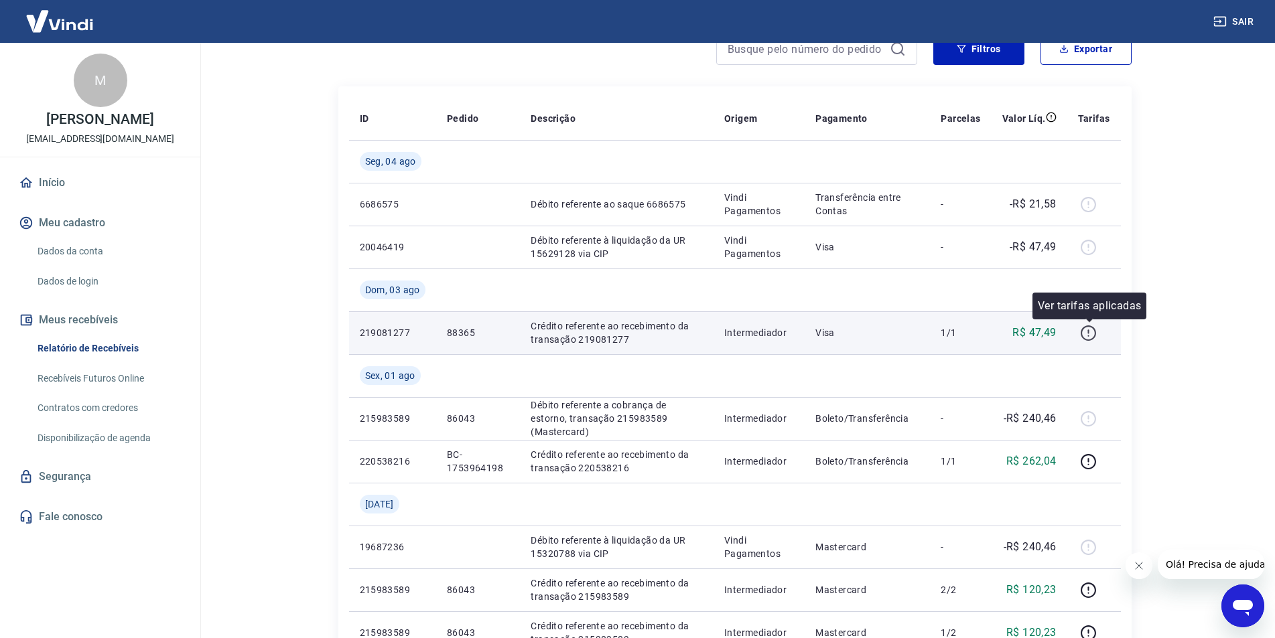
click at [1089, 333] on icon "button" at bounding box center [1088, 332] width 1 height 4
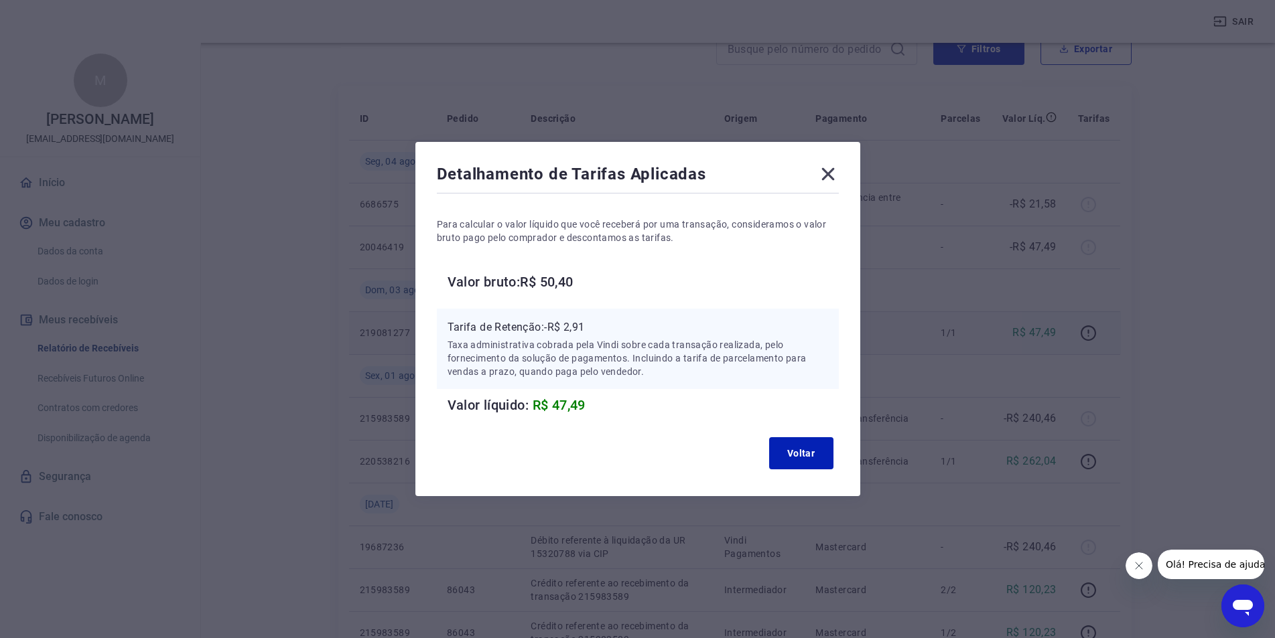
click at [831, 171] on icon at bounding box center [827, 174] width 13 height 13
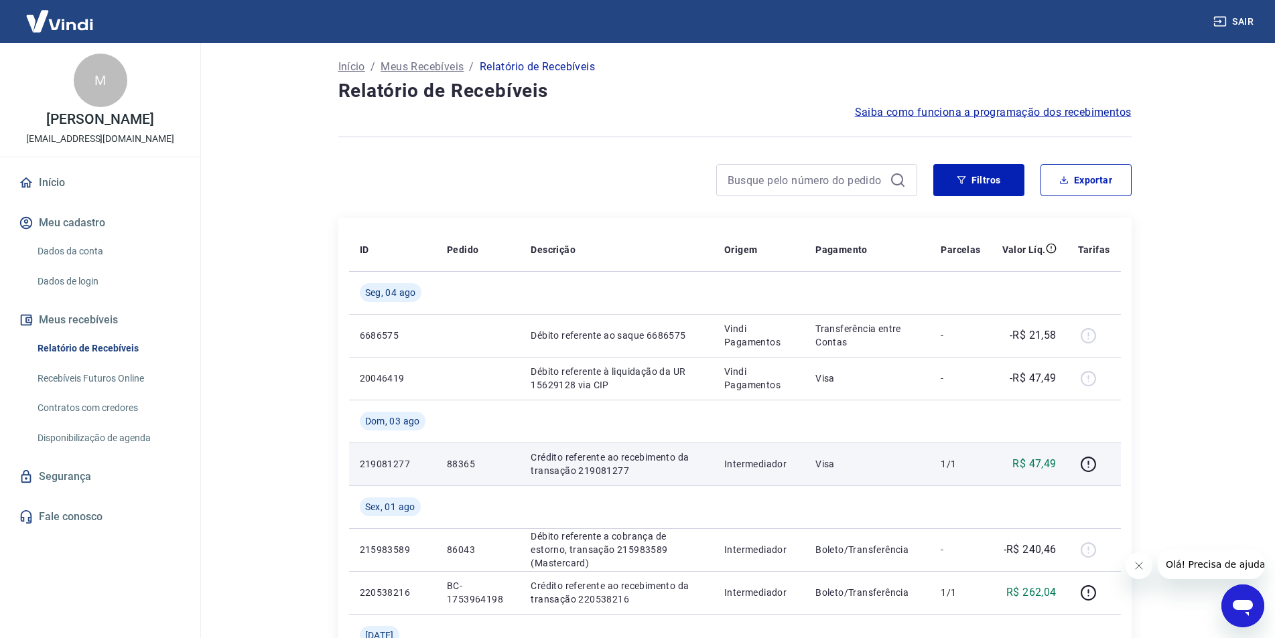
scroll to position [0, 0]
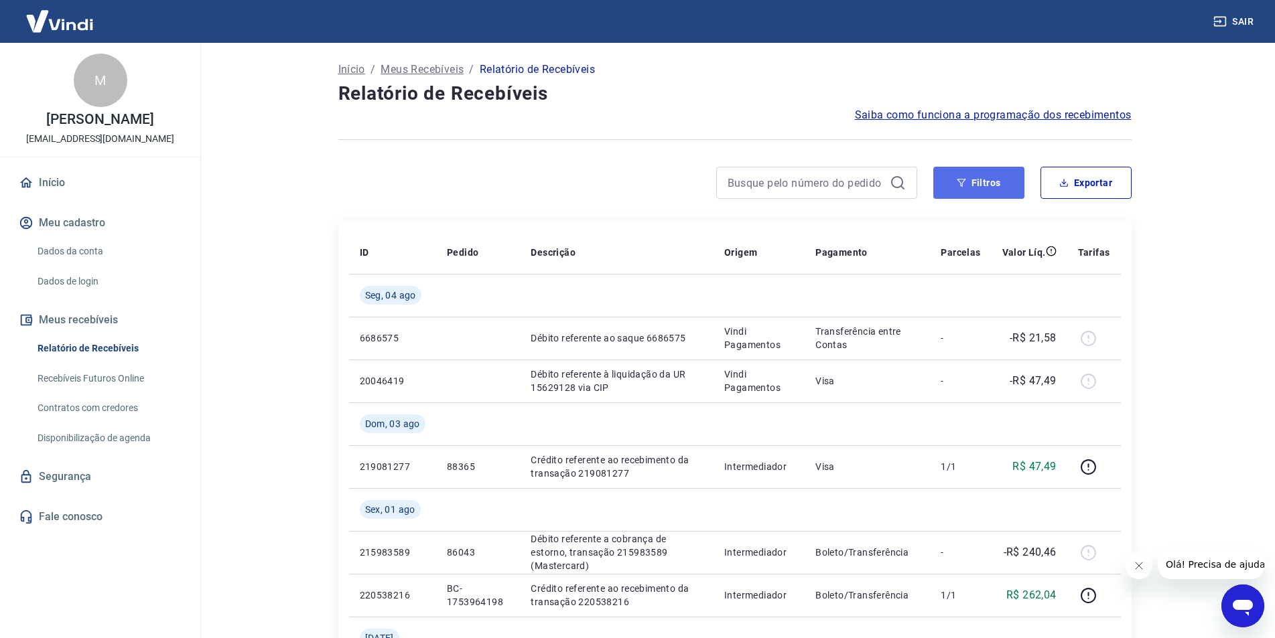
click at [956, 171] on button "Filtros" at bounding box center [978, 183] width 91 height 32
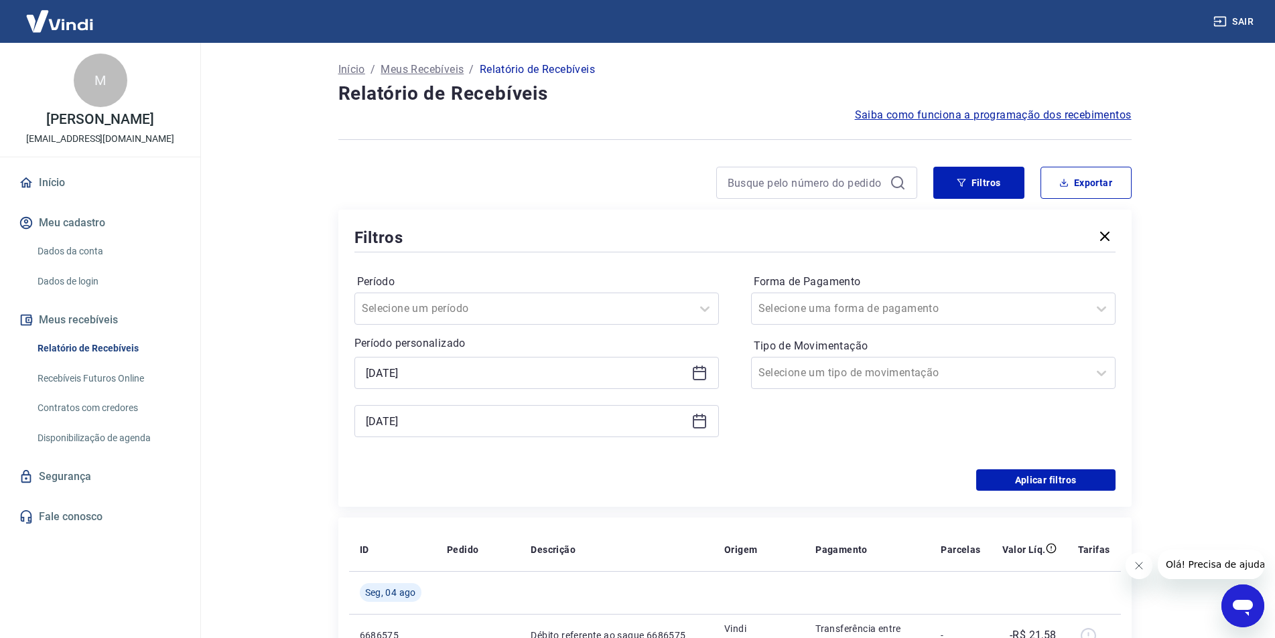
click at [839, 426] on div "Forma de Pagamento Selecione uma forma de pagamento Tipo de Movimentação Seleci…" at bounding box center [933, 362] width 364 height 182
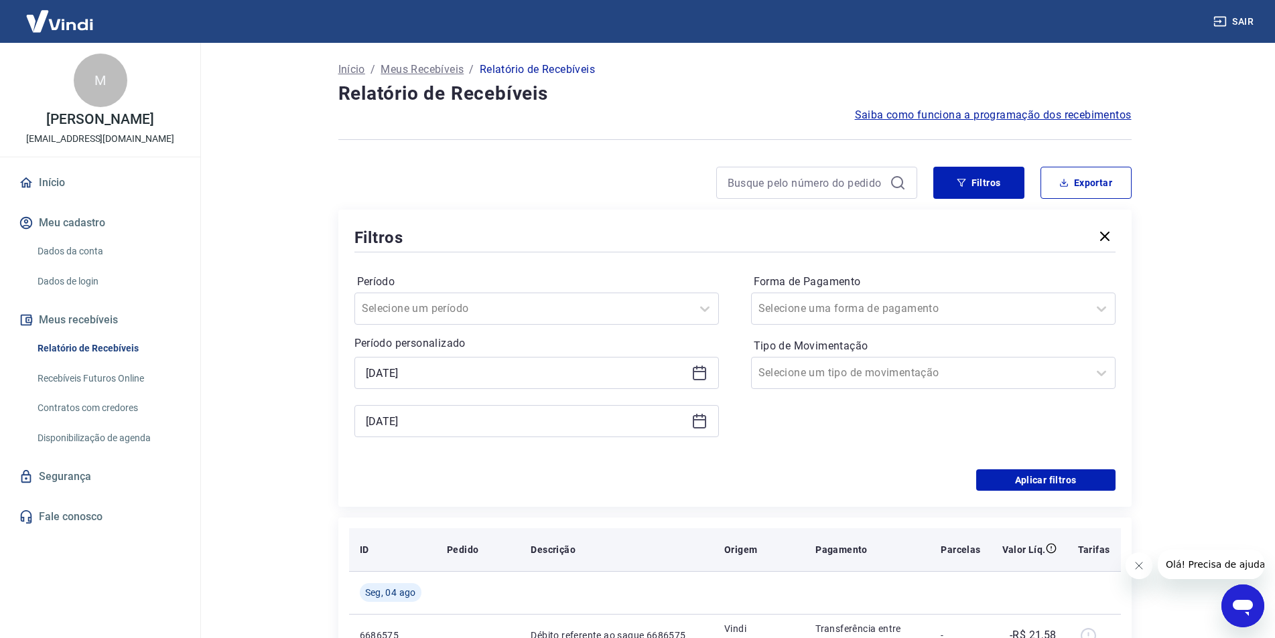
drag, startPoint x: 1107, startPoint y: 233, endPoint x: 1040, endPoint y: 259, distance: 71.9
click at [1107, 234] on icon "button" at bounding box center [1104, 236] width 9 height 9
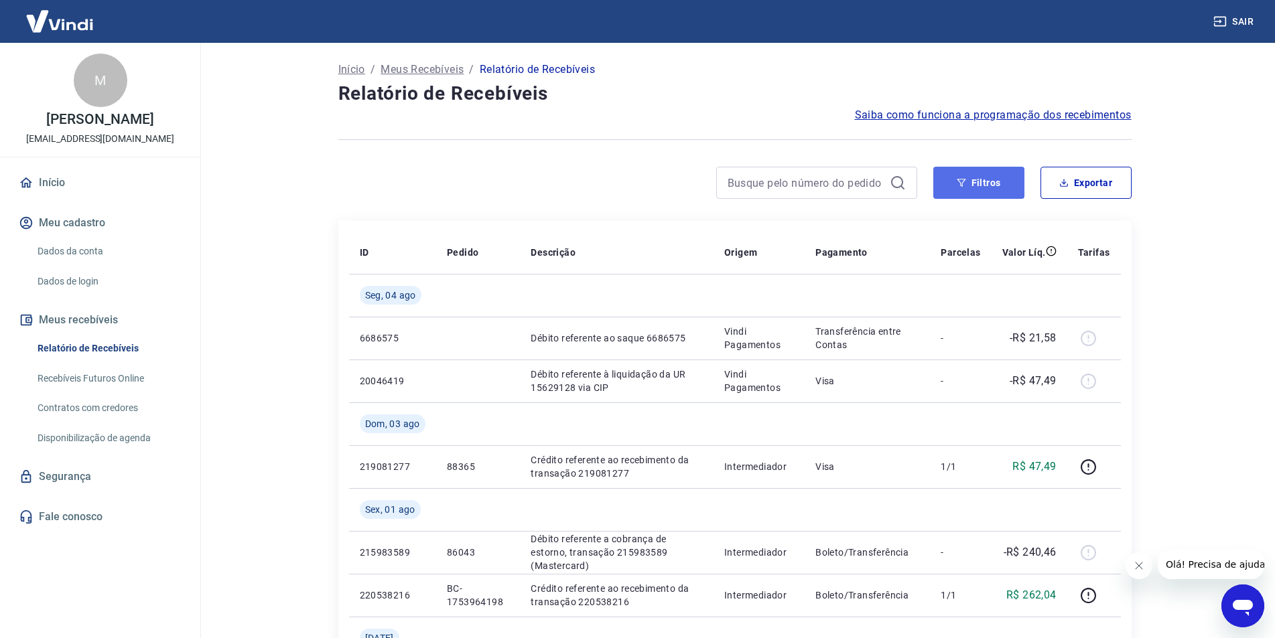
click at [993, 185] on button "Filtros" at bounding box center [978, 183] width 91 height 32
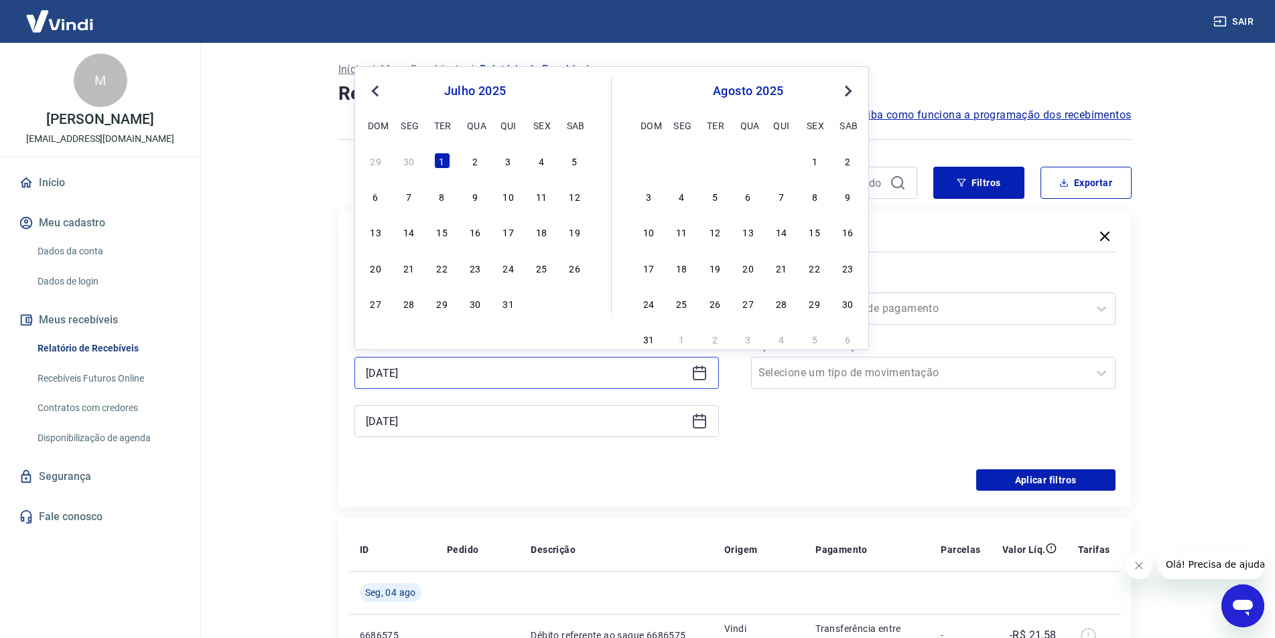
click at [631, 369] on input "[DATE]" at bounding box center [526, 373] width 320 height 20
click at [771, 423] on div "Forma de Pagamento Selecione uma forma de pagamento Tipo de Movimentação Seleci…" at bounding box center [933, 362] width 364 height 182
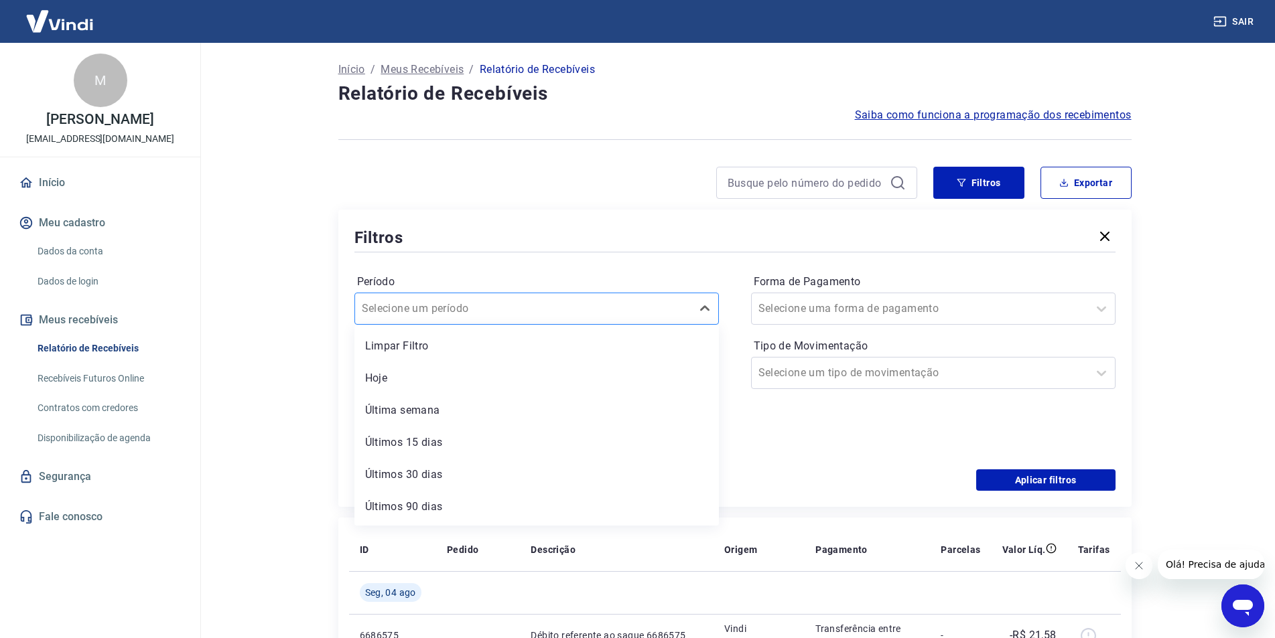
click at [687, 303] on div "Selecione um período" at bounding box center [523, 309] width 336 height 24
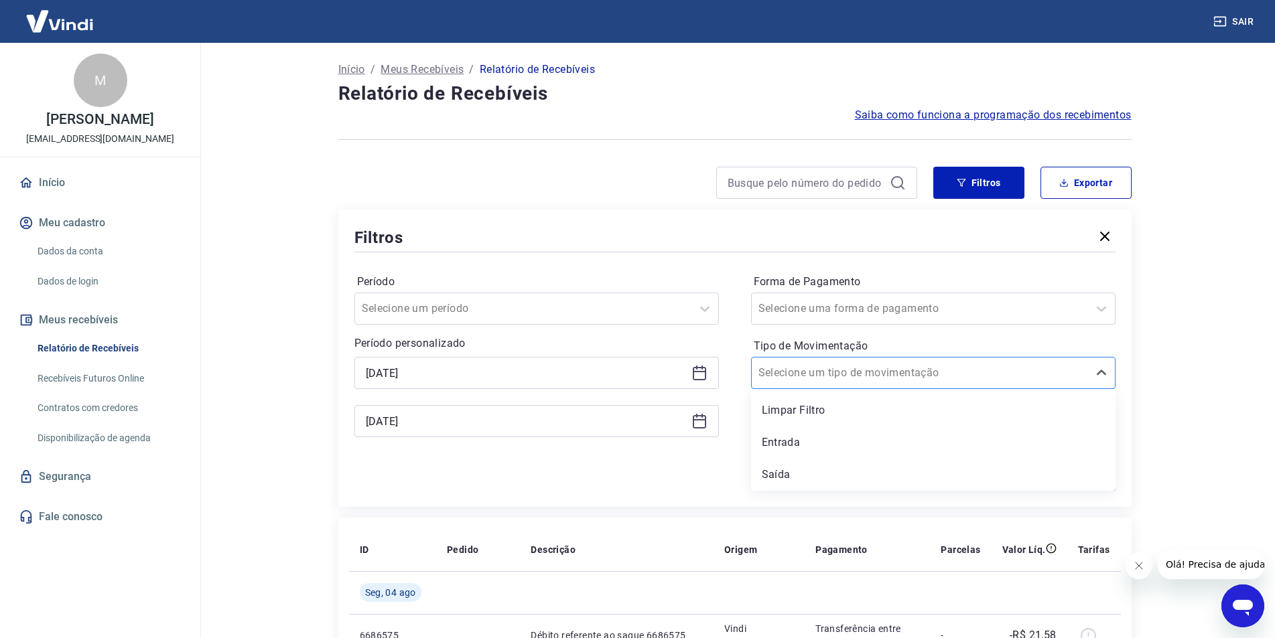
click at [856, 370] on input "Tipo de Movimentação" at bounding box center [825, 373] width 135 height 16
click at [833, 405] on div "Limpar Filtro" at bounding box center [933, 410] width 364 height 27
click at [664, 415] on input "[DATE]" at bounding box center [526, 421] width 320 height 20
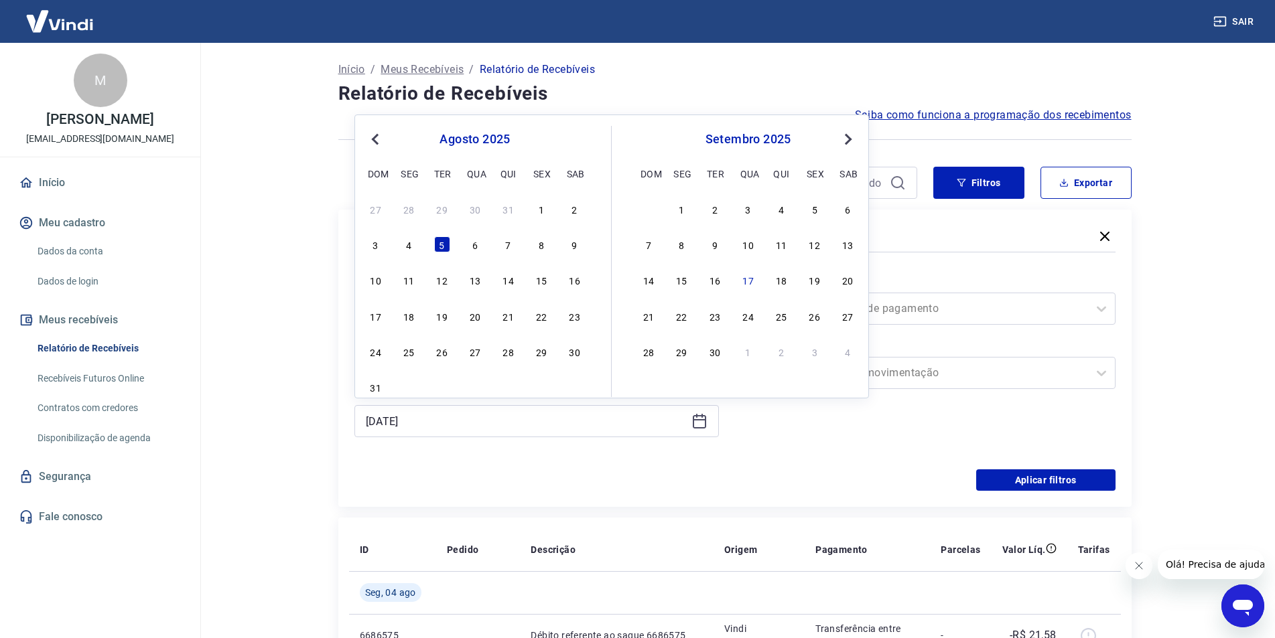
click at [366, 137] on div "agosto 2025" at bounding box center [475, 139] width 218 height 16
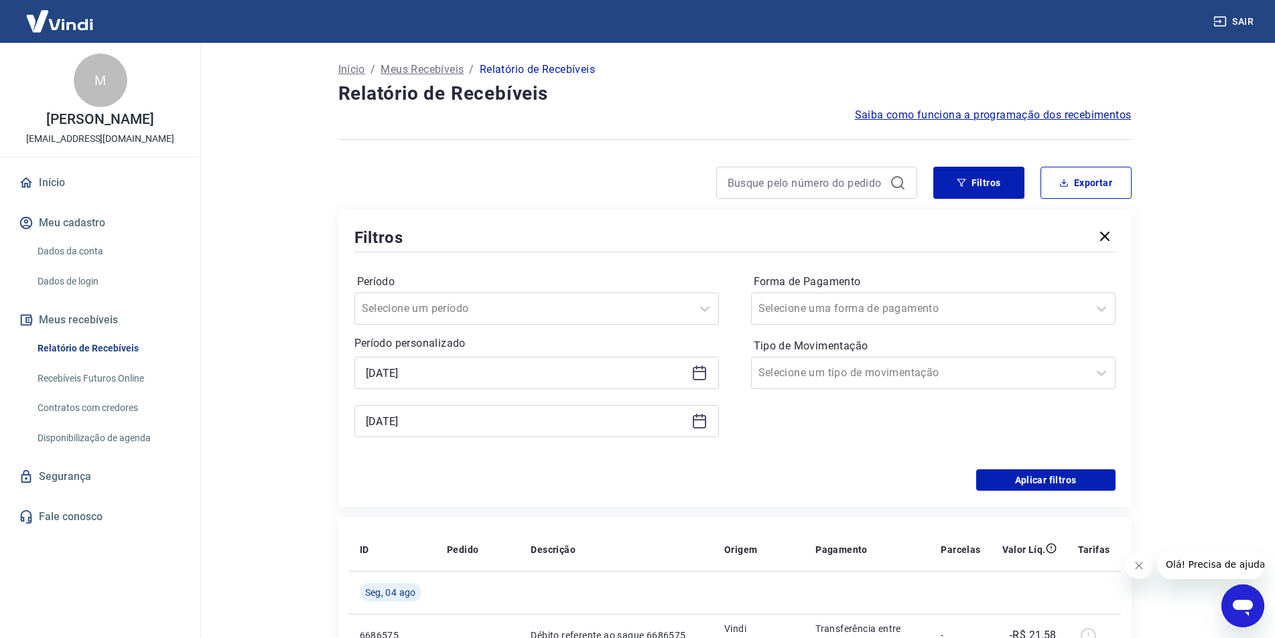
click at [875, 483] on div "Aplicar filtros" at bounding box center [734, 480] width 761 height 21
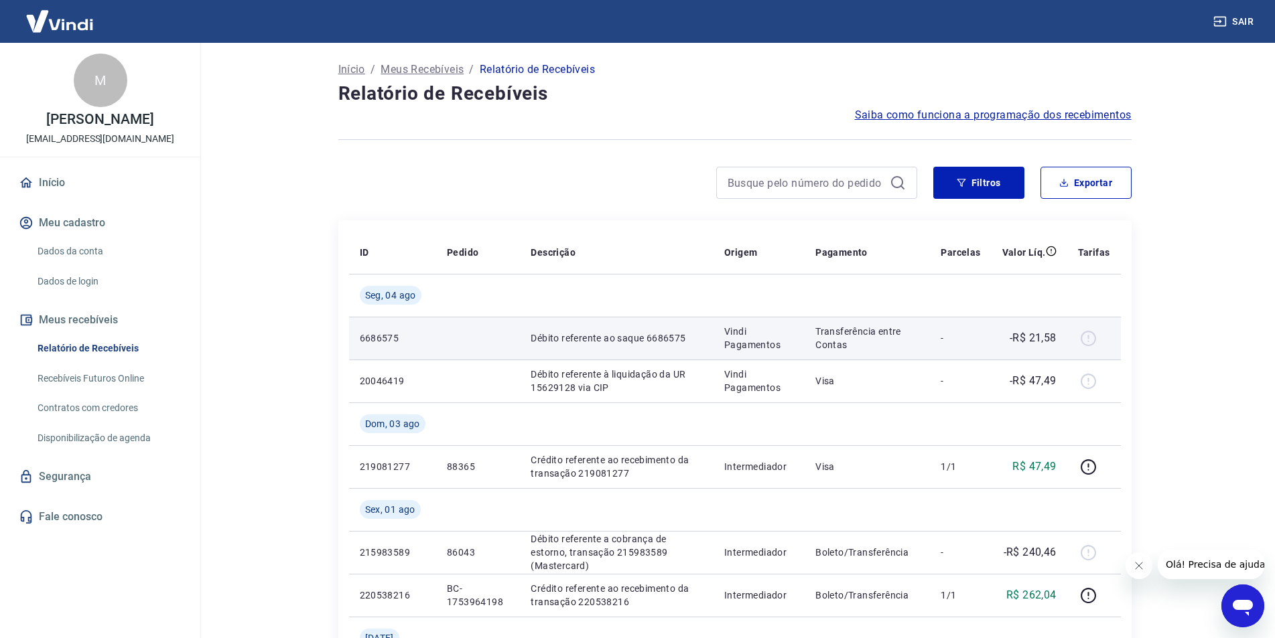
click at [764, 342] on p "Vindi Pagamentos" at bounding box center [759, 338] width 70 height 27
click at [823, 340] on p "Transferência entre Contas" at bounding box center [867, 338] width 104 height 27
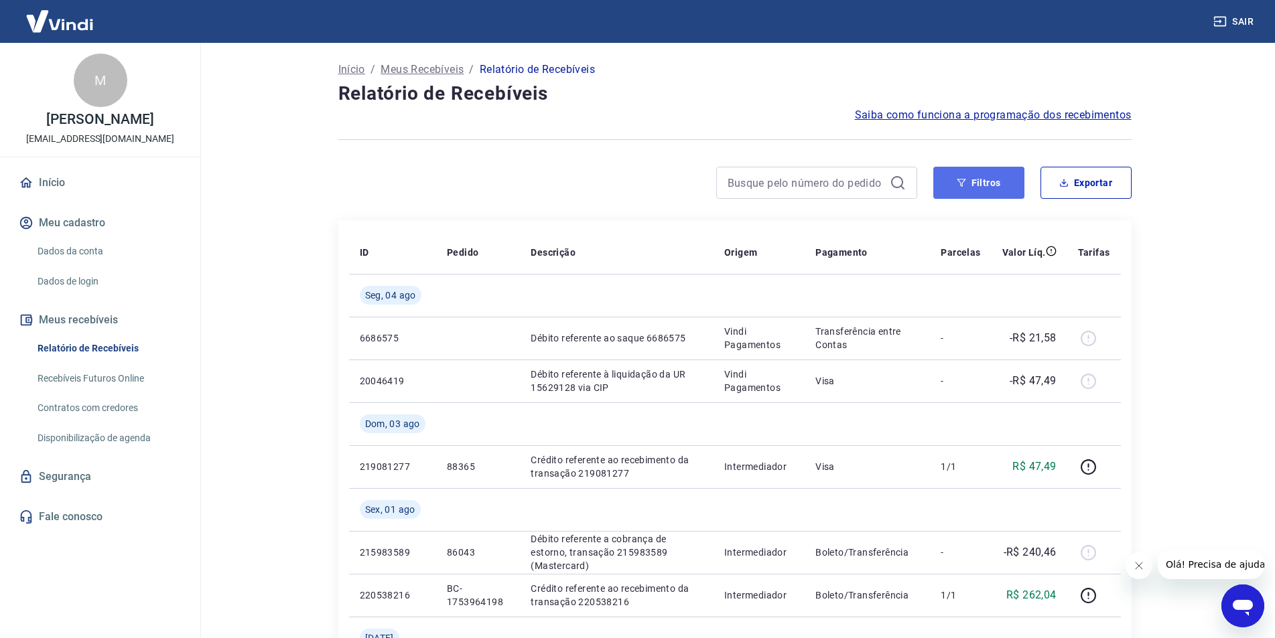
click at [967, 191] on button "Filtros" at bounding box center [978, 183] width 91 height 32
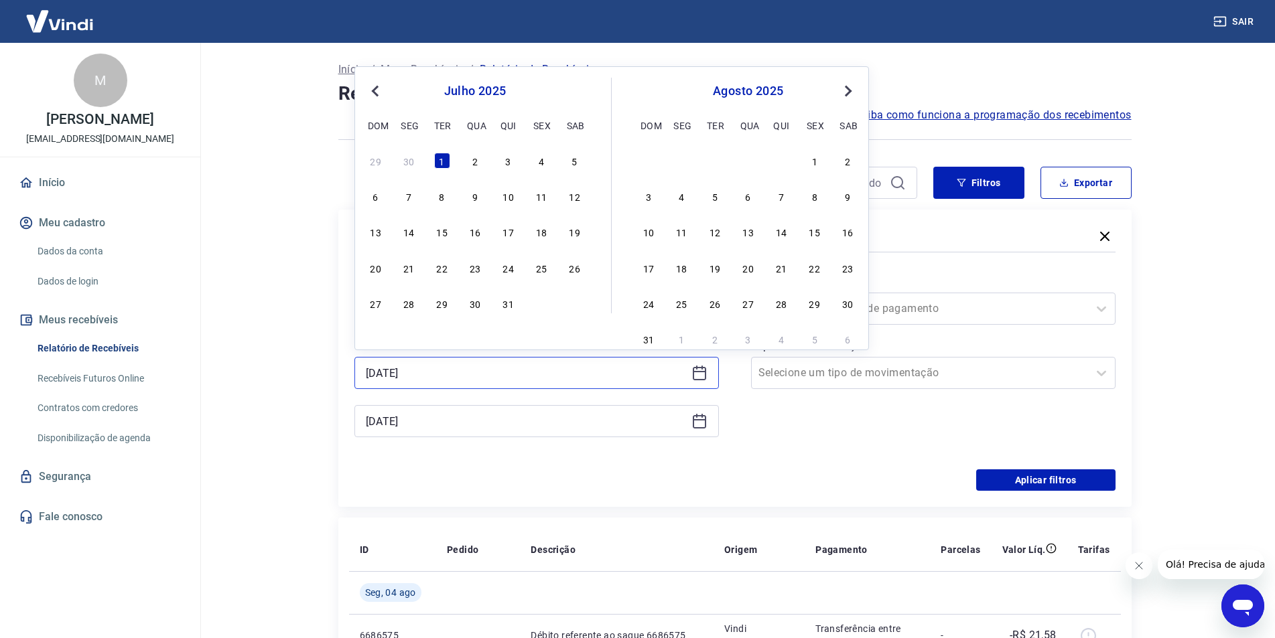
click at [650, 377] on input "[DATE]" at bounding box center [526, 373] width 320 height 20
click at [441, 161] on div "1" at bounding box center [442, 161] width 16 height 16
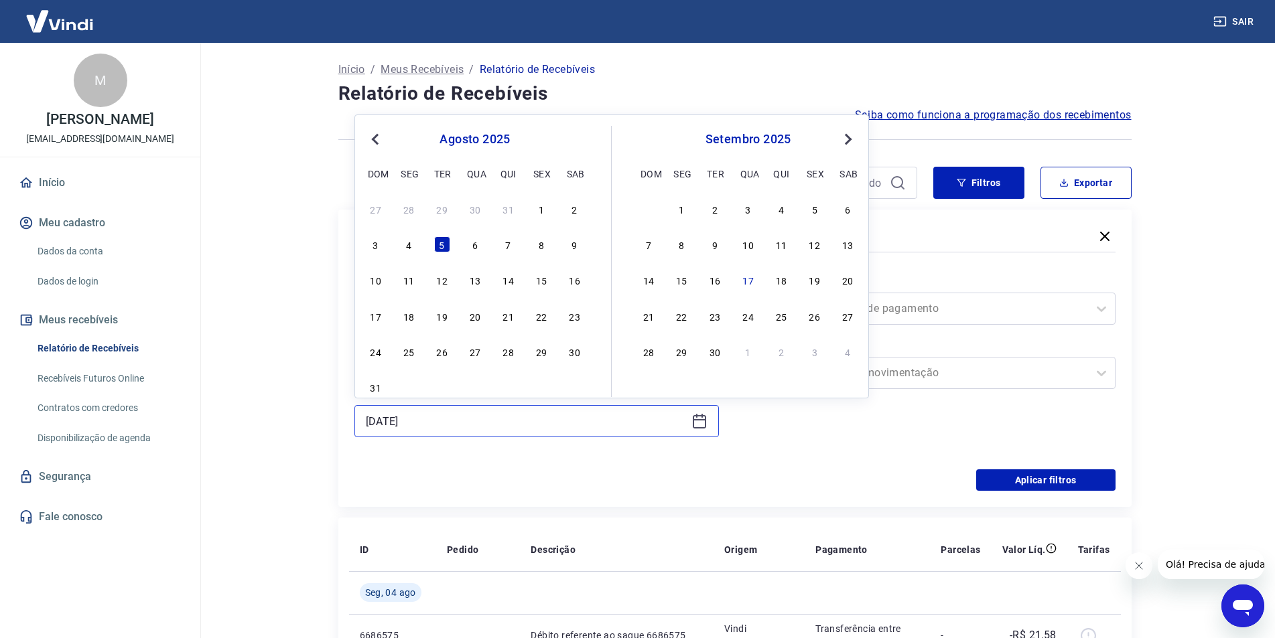
click at [624, 428] on input "[DATE]" at bounding box center [526, 421] width 320 height 20
click at [746, 281] on div "17" at bounding box center [748, 280] width 16 height 16
type input "[DATE]"
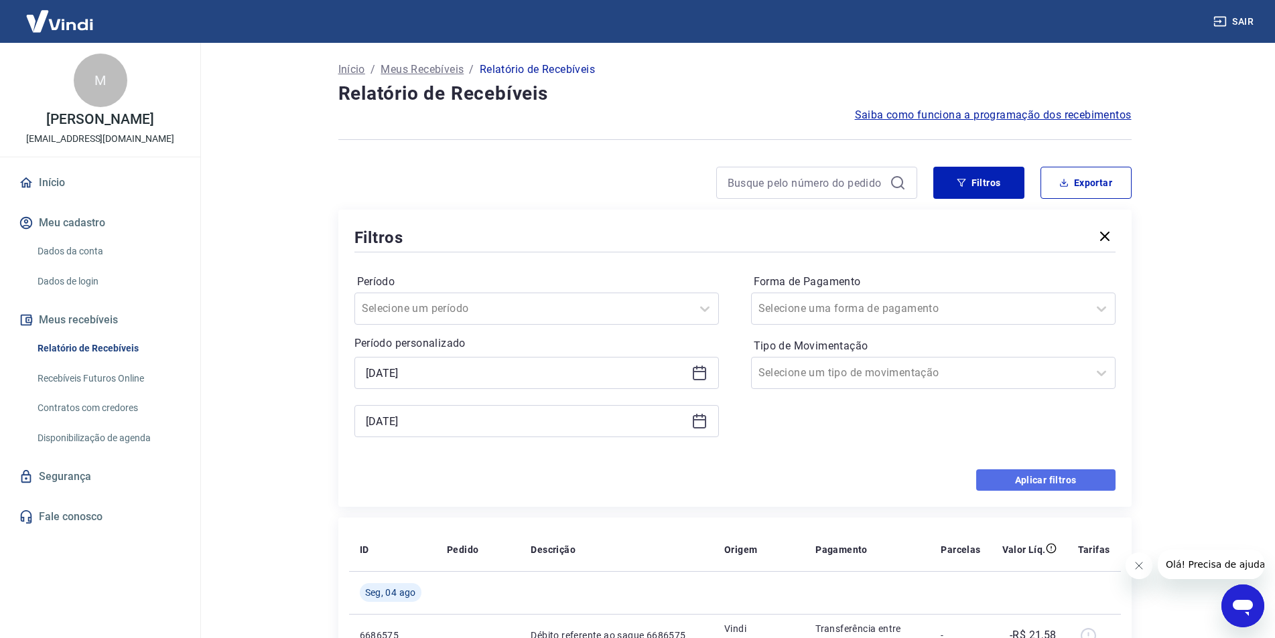
click at [1013, 482] on button "Aplicar filtros" at bounding box center [1045, 480] width 139 height 21
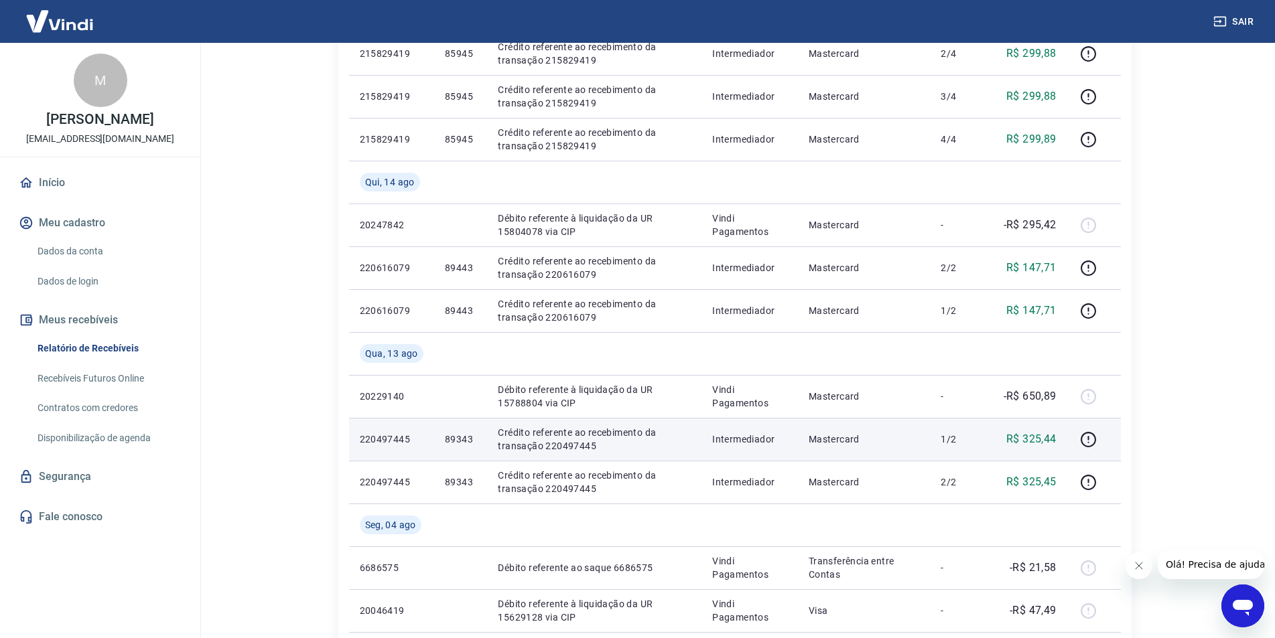
scroll to position [1005, 0]
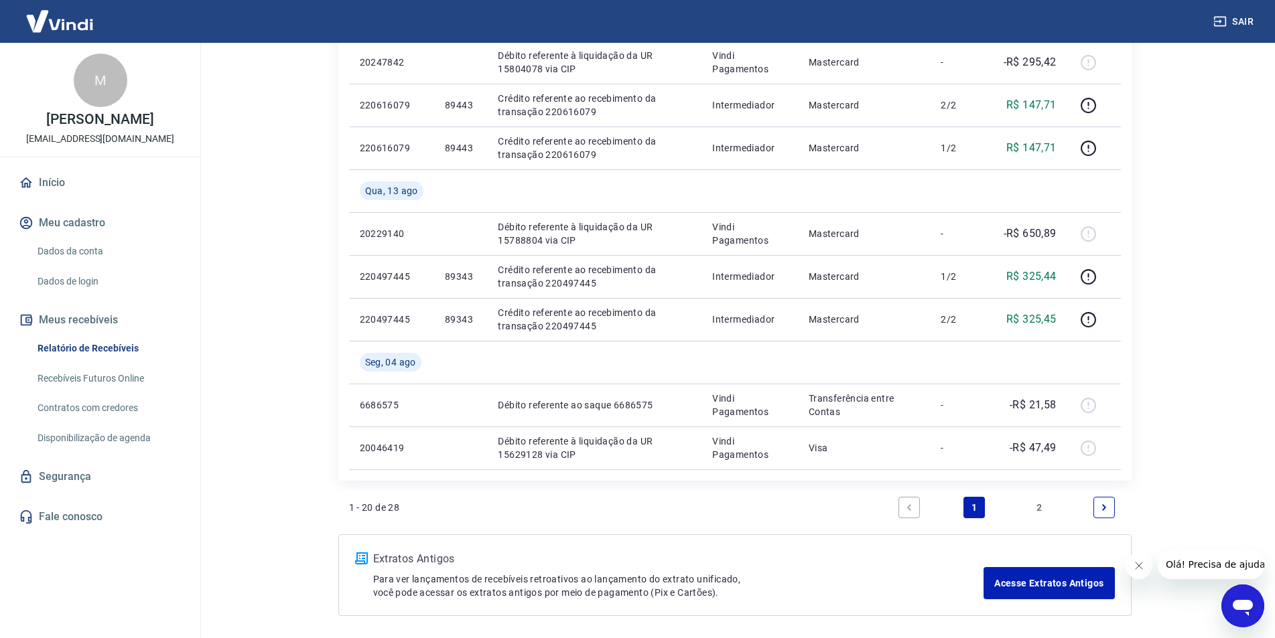
drag, startPoint x: 1041, startPoint y: 510, endPoint x: 827, endPoint y: 363, distance: 259.7
click at [1041, 509] on link "2" at bounding box center [1038, 507] width 21 height 21
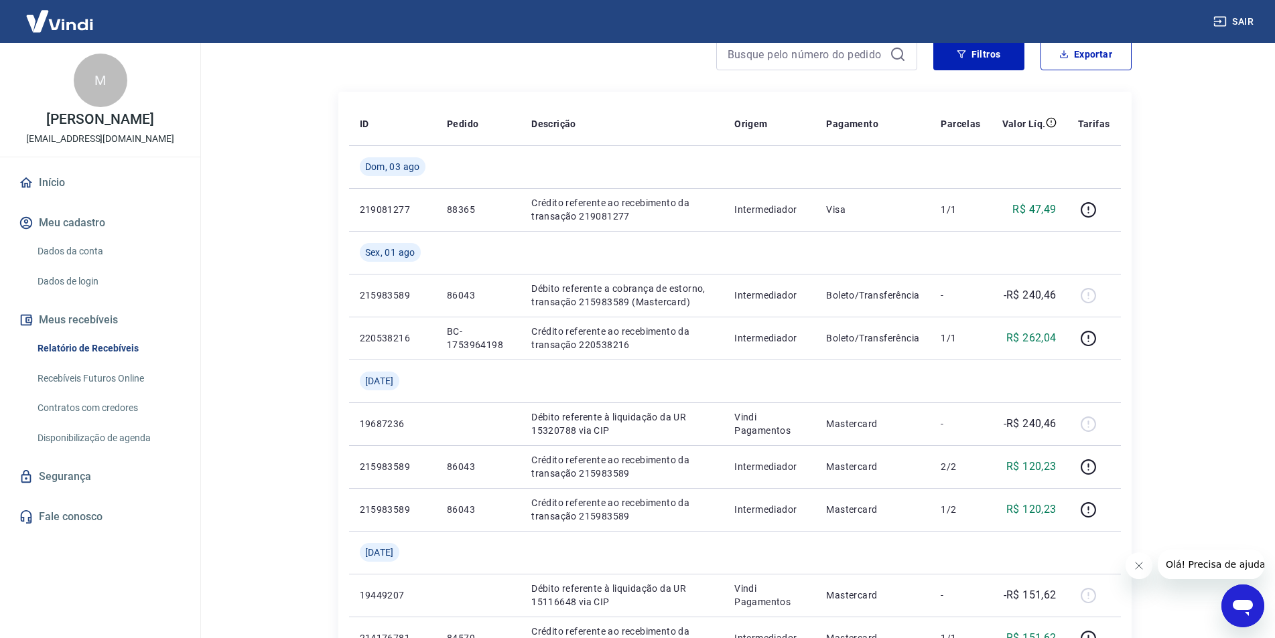
scroll to position [134, 0]
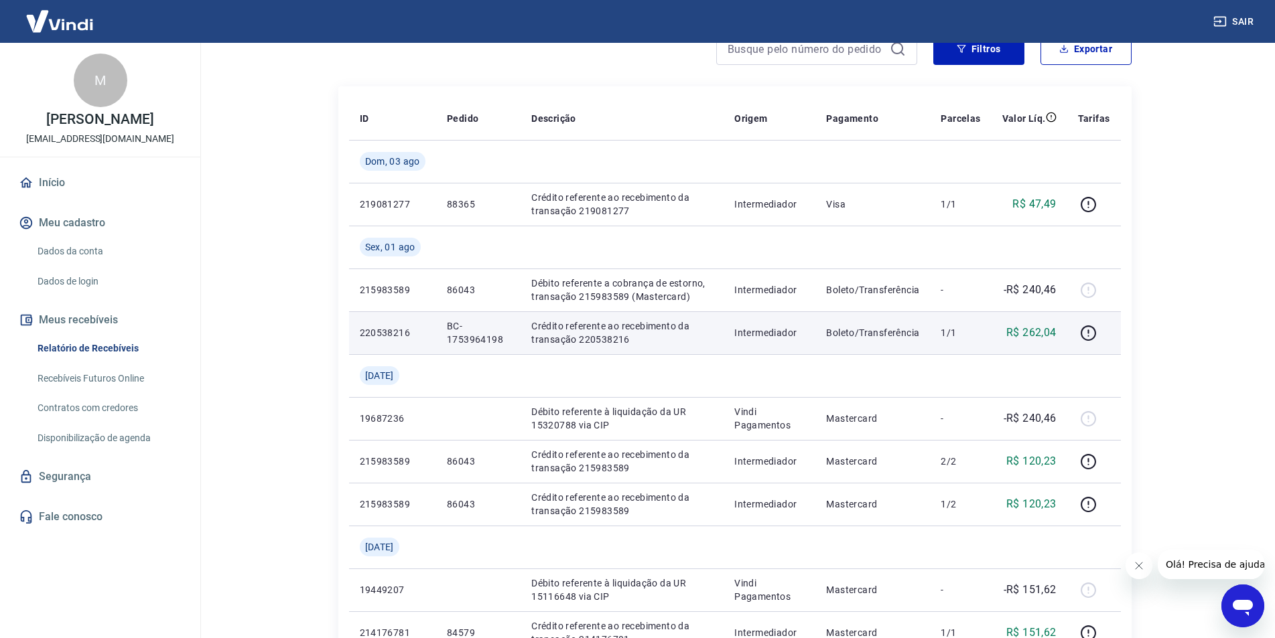
click at [597, 336] on p "Crédito referente ao recebimento da transação 220538216" at bounding box center [622, 333] width 182 height 27
copy p "220538216"
